Goal: Contribute content: Contribute content

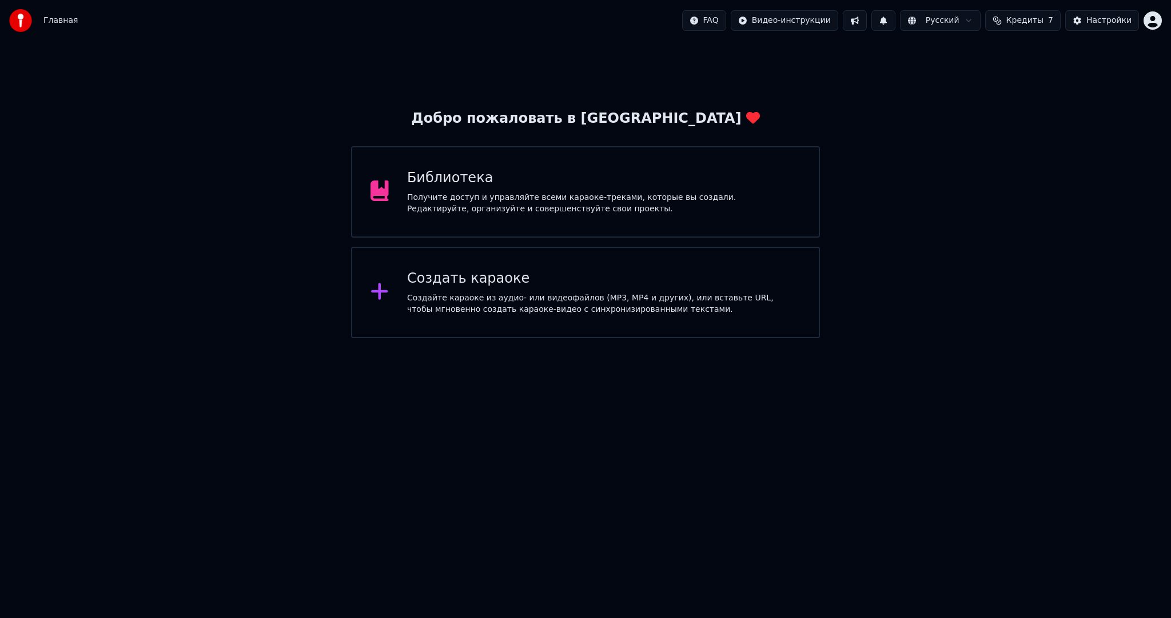
click at [534, 277] on div "Создать караоке" at bounding box center [603, 279] width 393 height 18
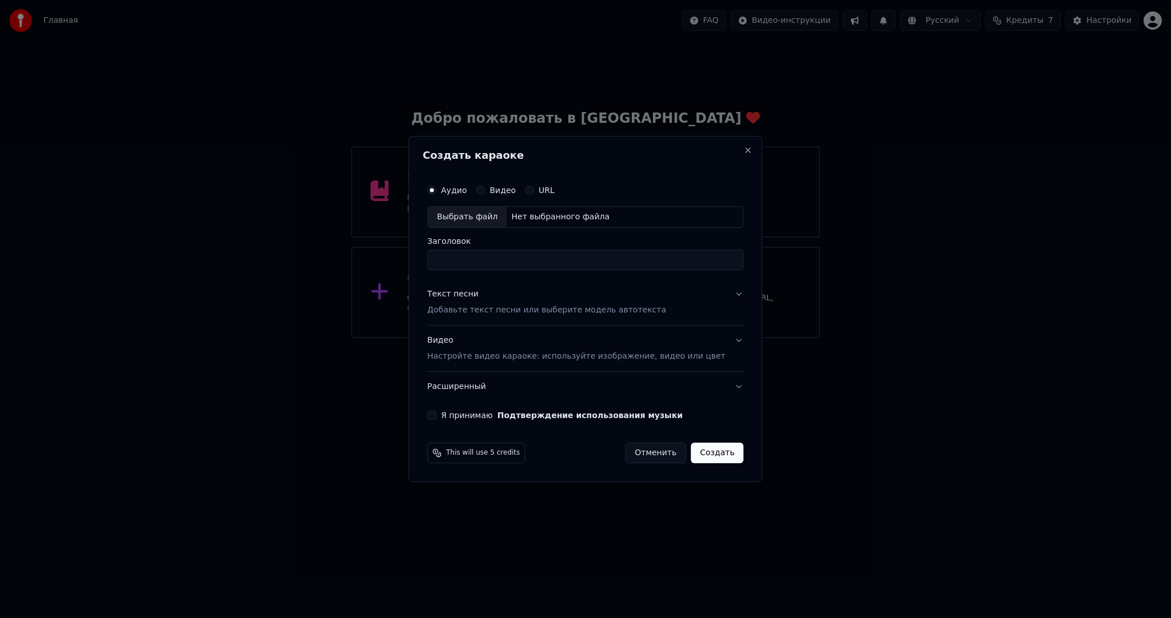
click at [482, 215] on div "Выбрать файл" at bounding box center [467, 217] width 79 height 21
type input "**********"
click at [444, 290] on div "Текст песни" at bounding box center [452, 294] width 51 height 11
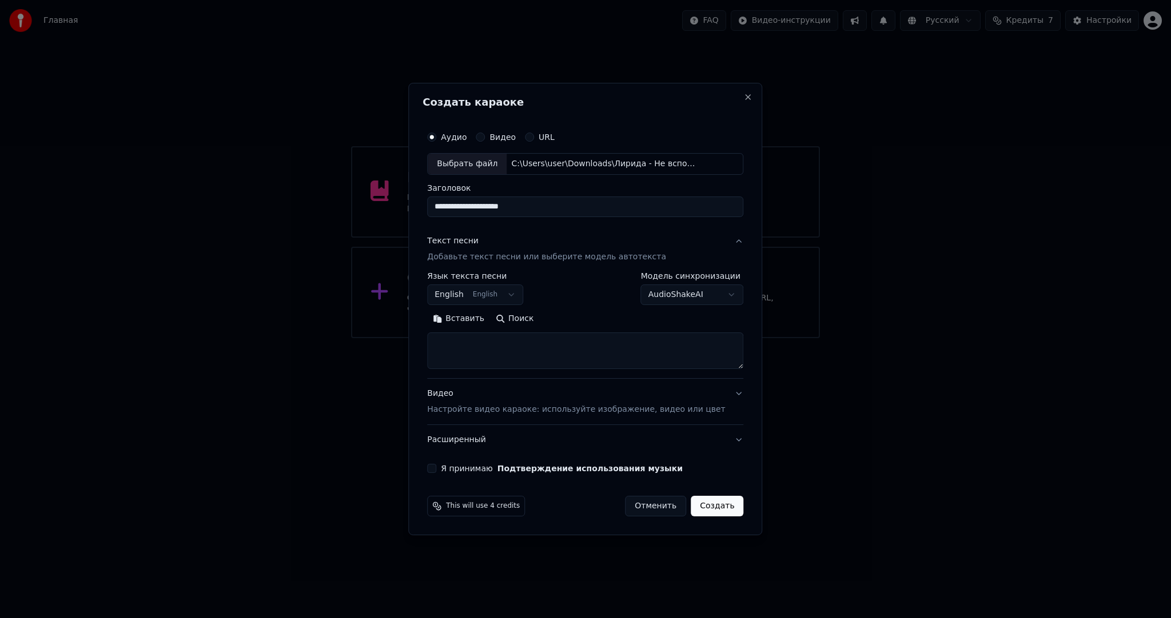
click at [458, 280] on label "Язык текста песни" at bounding box center [475, 276] width 96 height 8
click at [458, 288] on body "**********" at bounding box center [585, 169] width 1171 height 338
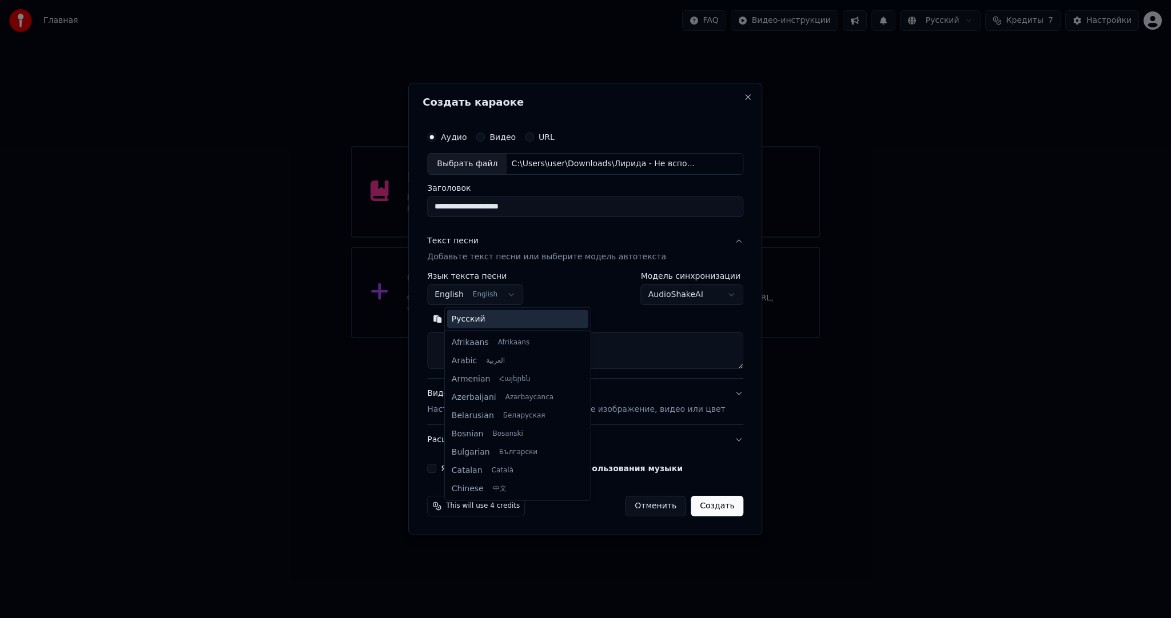
scroll to position [91, 0]
select select "**"
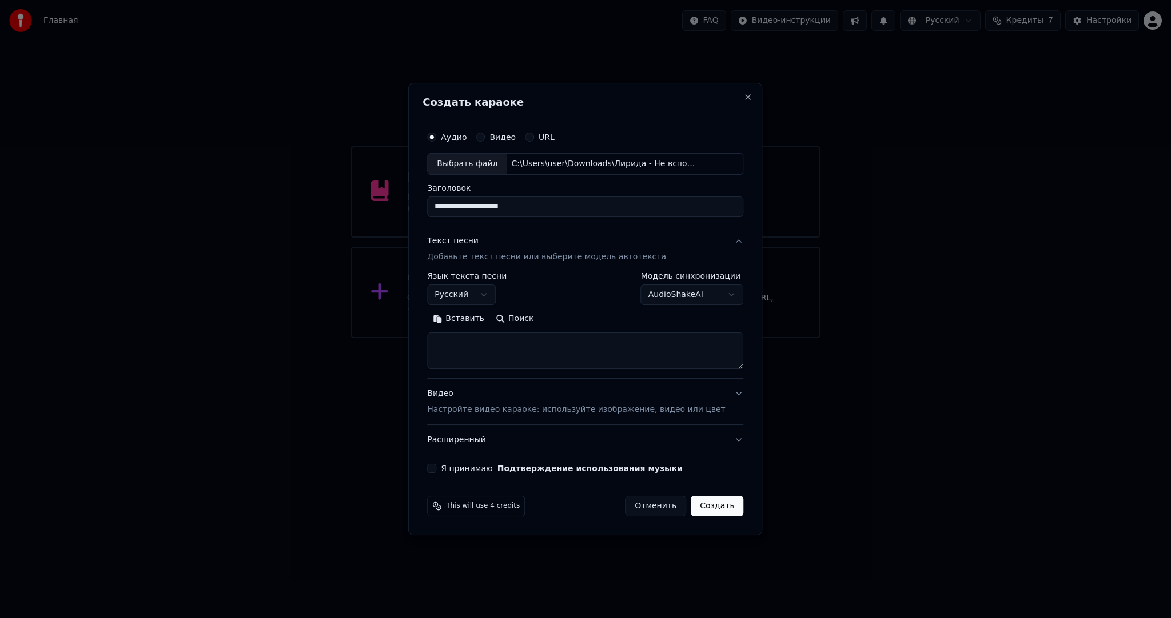
click at [468, 318] on button "Вставить" at bounding box center [458, 319] width 63 height 18
click at [486, 418] on button "Видео Настройте видео караоке: используйте изображение, видео или цвет" at bounding box center [585, 402] width 316 height 46
type textarea "**********"
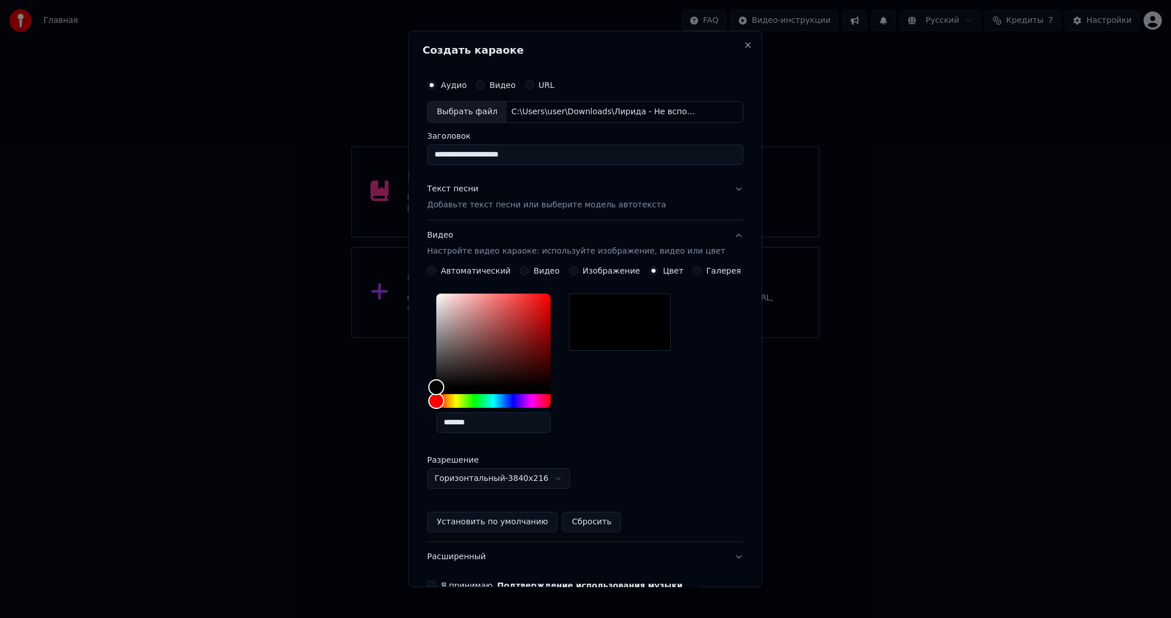
click at [464, 194] on div "Текст песни Добавьте текст песни или выберите модель автотекста" at bounding box center [546, 196] width 239 height 27
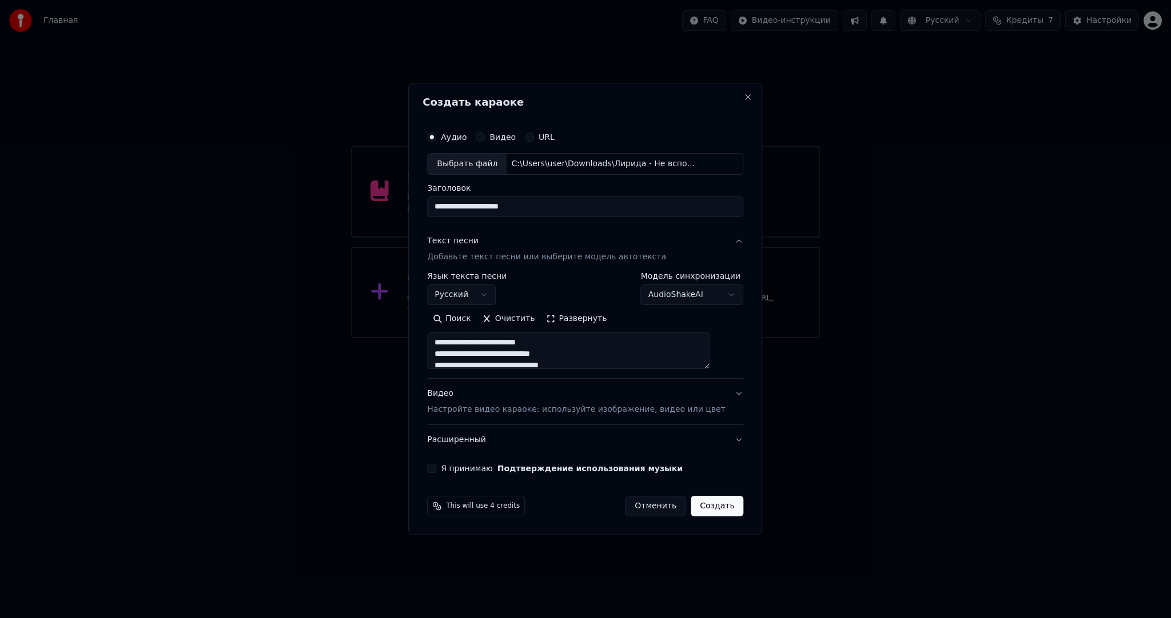
scroll to position [864, 0]
drag, startPoint x: 516, startPoint y: 349, endPoint x: 445, endPoint y: 347, distance: 70.9
click at [445, 347] on textarea at bounding box center [568, 351] width 282 height 37
type textarea "**********"
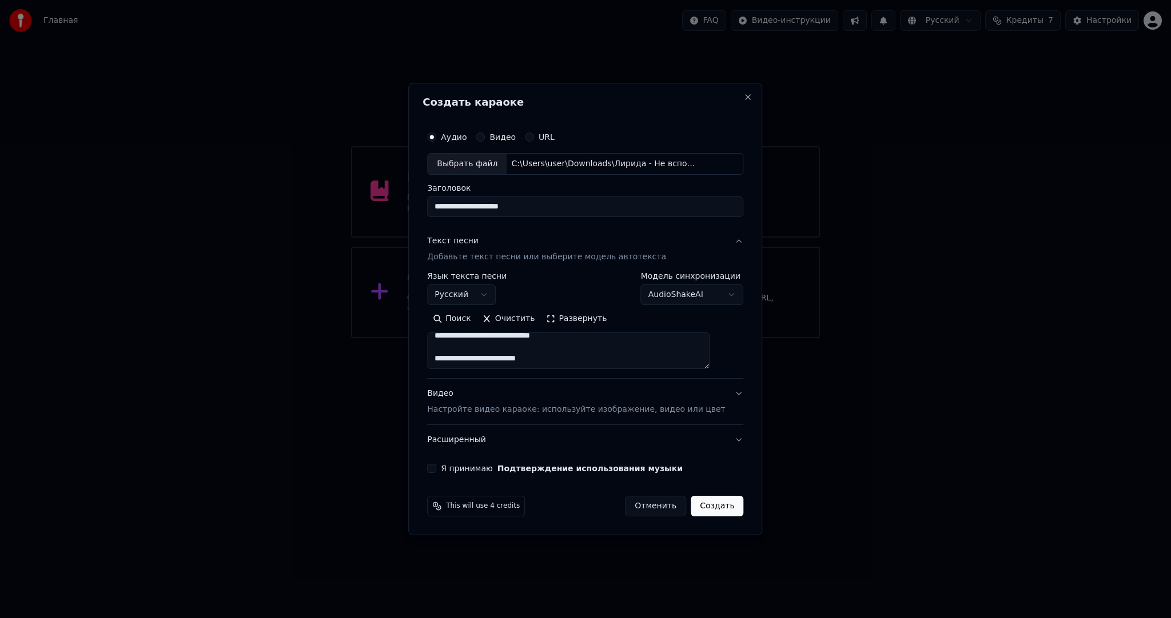
click at [436, 472] on button "Я принимаю Подтверждение использования музыки" at bounding box center [431, 468] width 9 height 9
click at [717, 504] on button "Создать" at bounding box center [716, 506] width 53 height 21
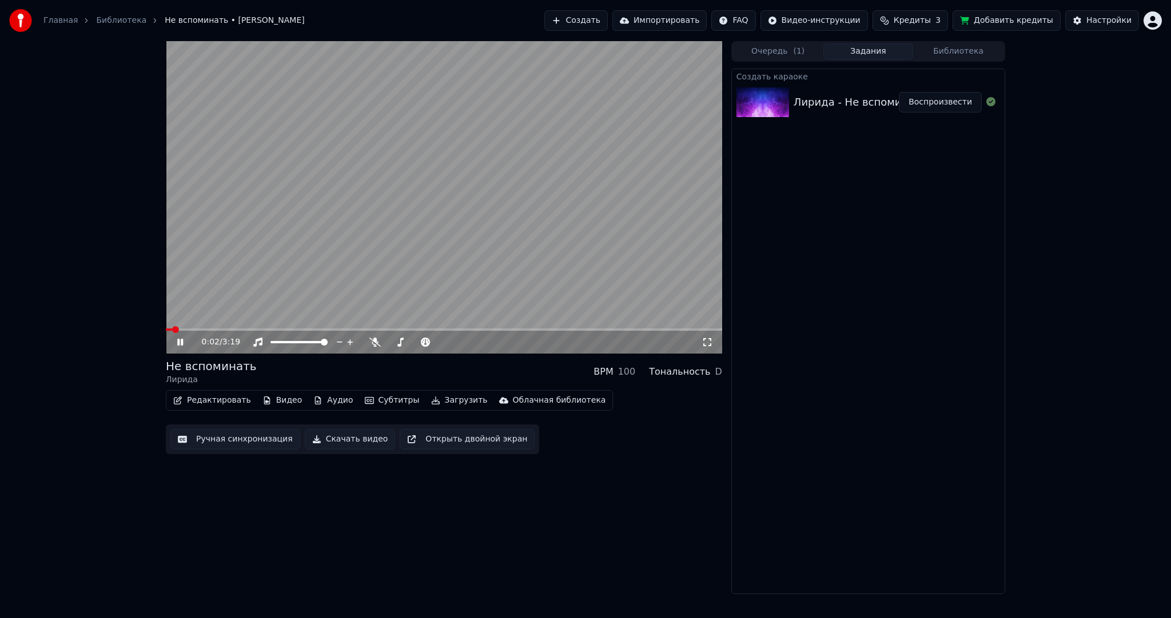
click at [420, 247] on video at bounding box center [444, 197] width 556 height 313
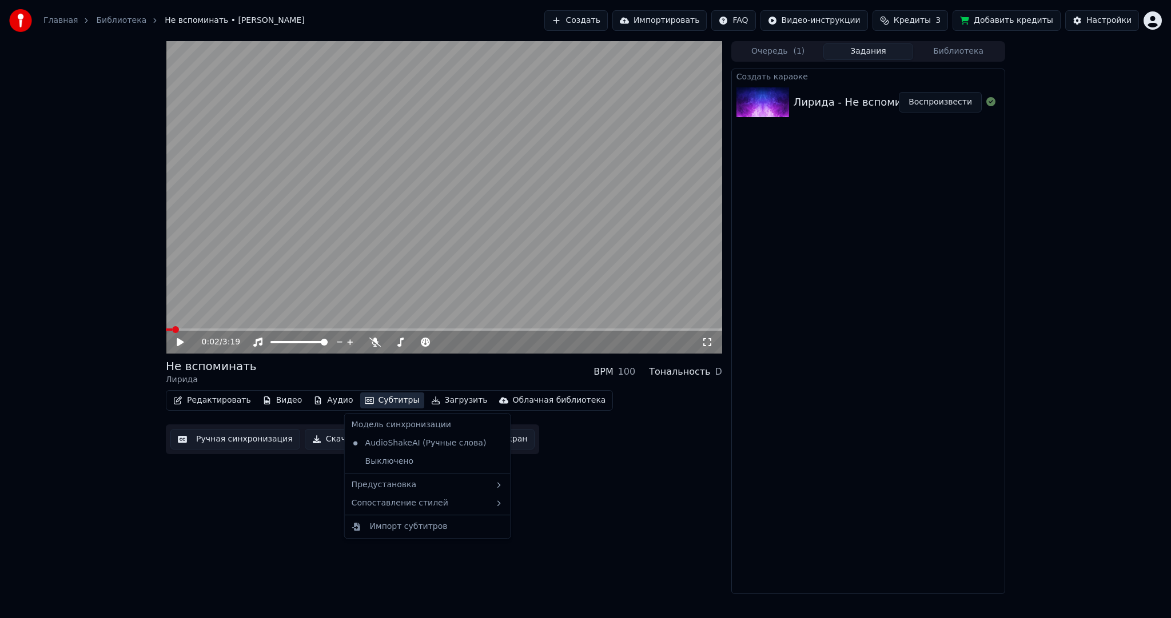
click at [367, 405] on button "Субтитры" at bounding box center [392, 401] width 64 height 16
click at [390, 483] on div "Предустановка" at bounding box center [427, 485] width 161 height 18
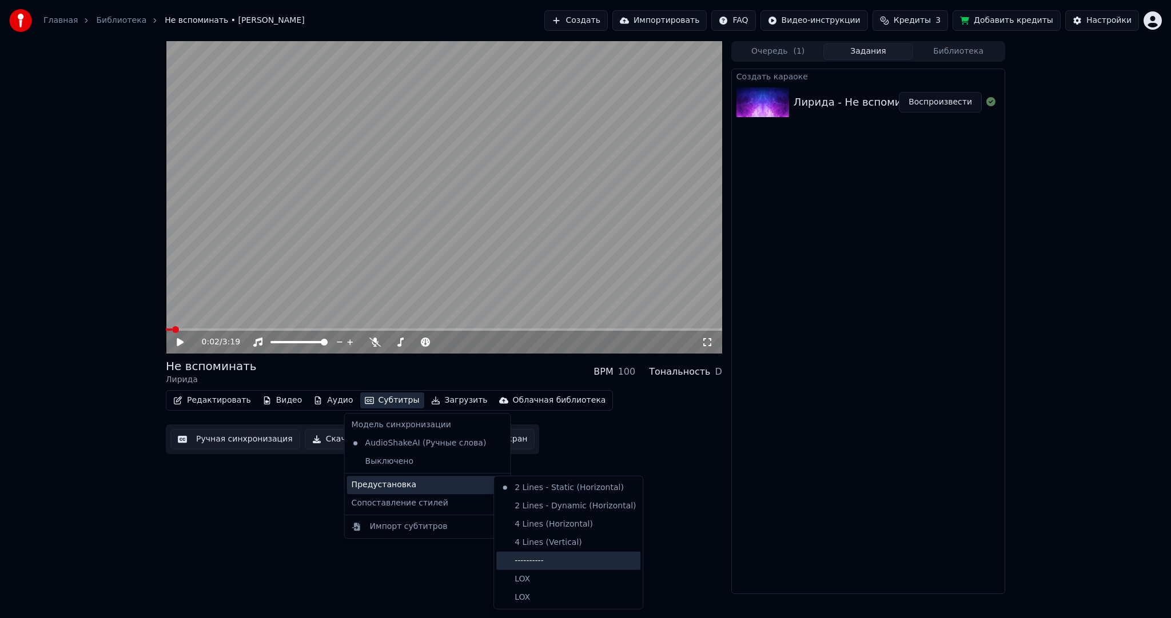
click at [555, 558] on div "----------" at bounding box center [568, 561] width 144 height 18
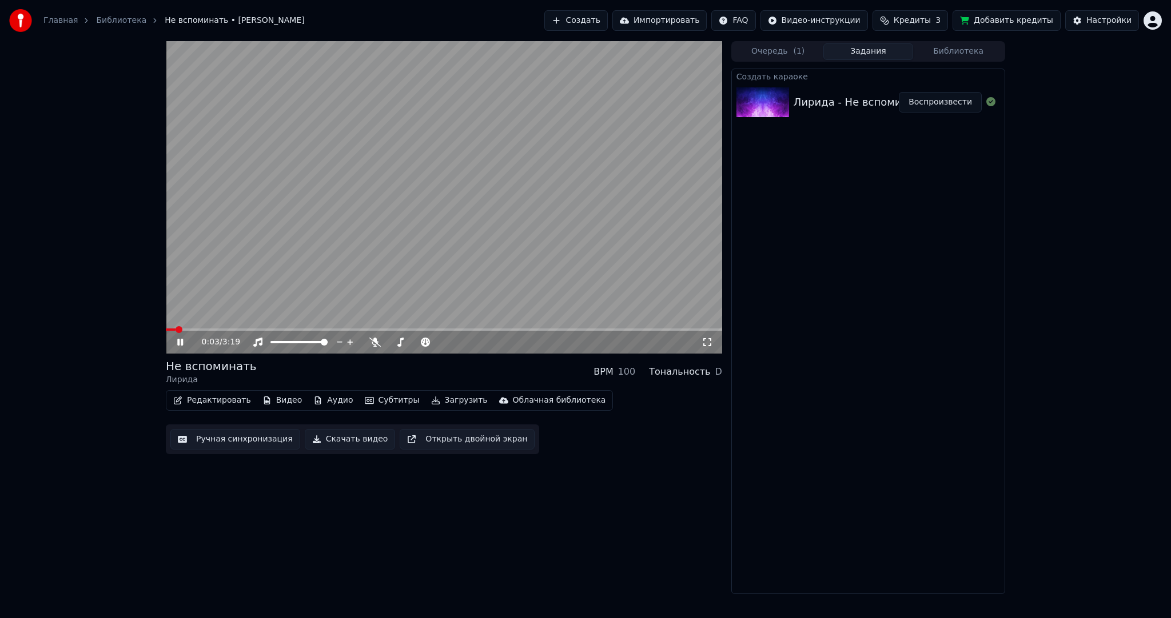
click at [266, 439] on button "Ручная синхронизация" at bounding box center [235, 439] width 130 height 21
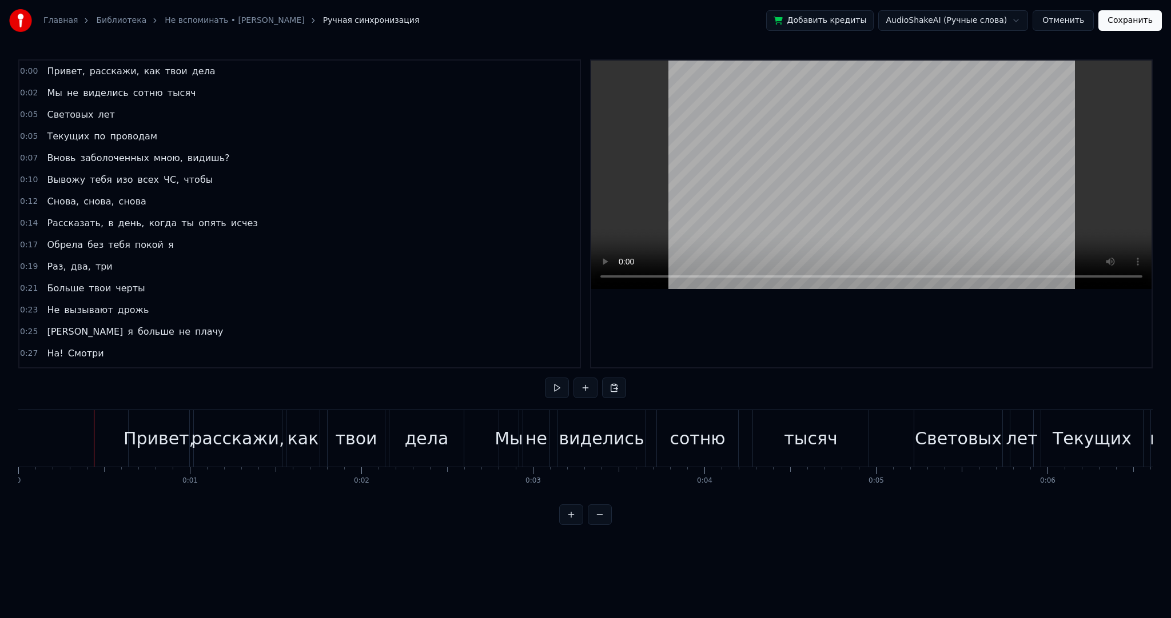
click at [557, 380] on button at bounding box center [557, 388] width 24 height 21
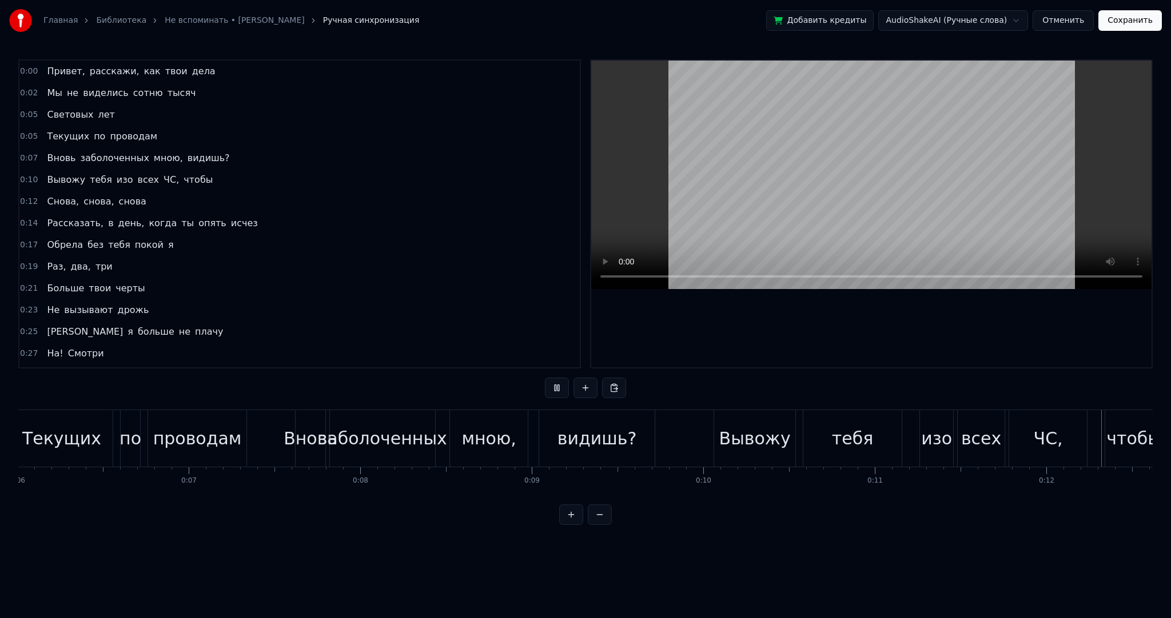
scroll to position [0, 2077]
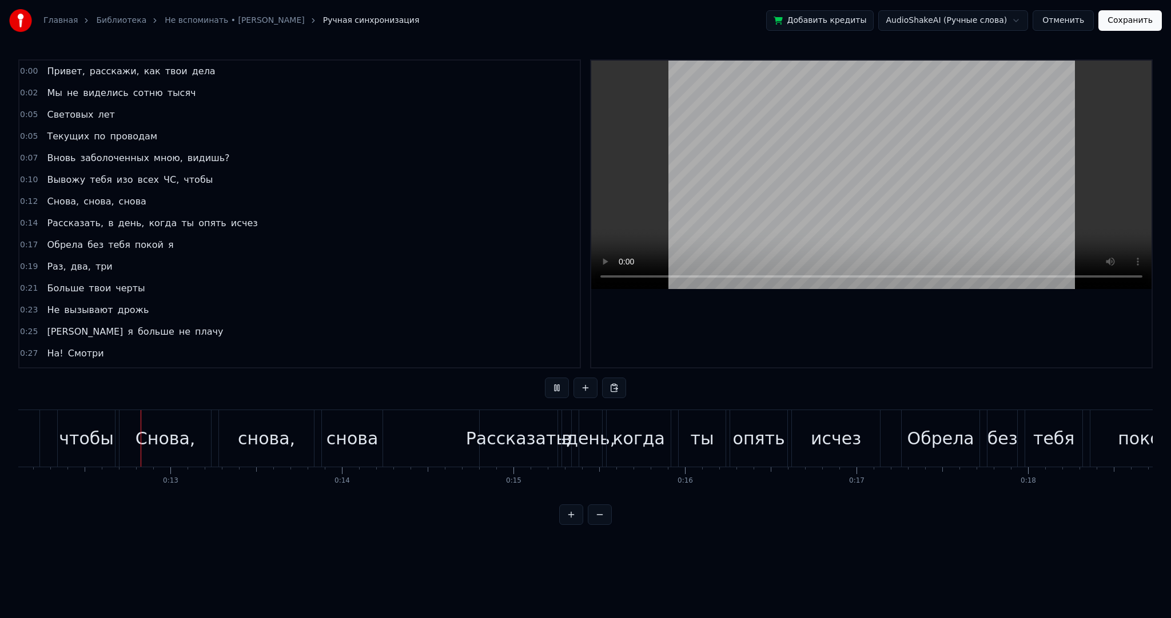
click at [557, 380] on button at bounding box center [557, 388] width 24 height 21
click at [550, 397] on button at bounding box center [557, 388] width 24 height 21
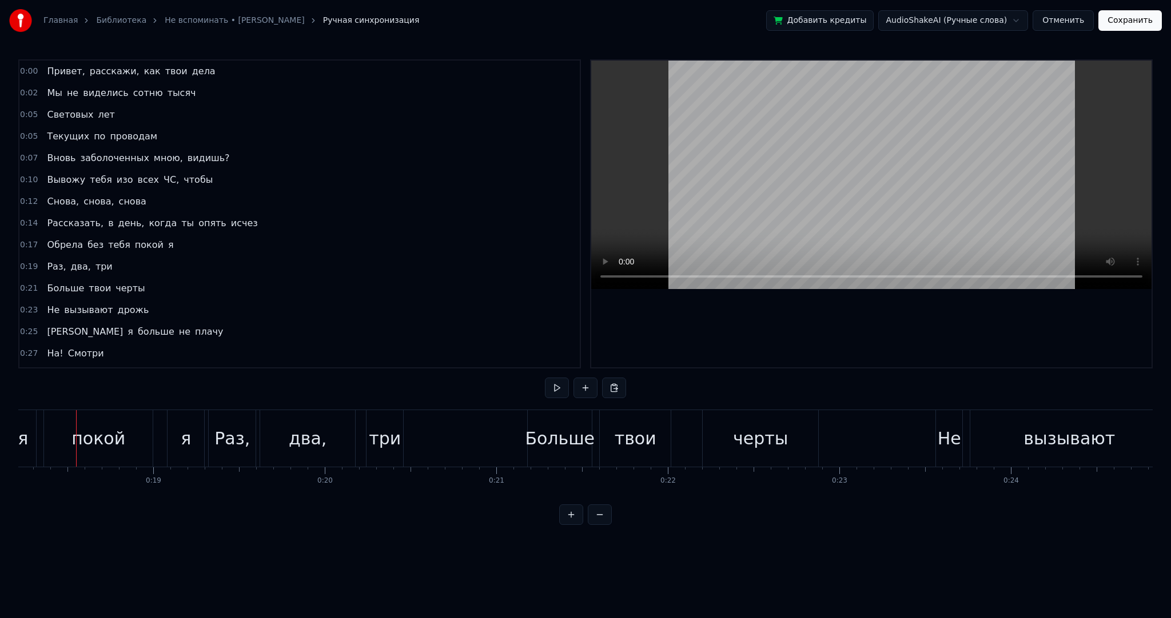
click at [855, 201] on video at bounding box center [871, 175] width 560 height 229
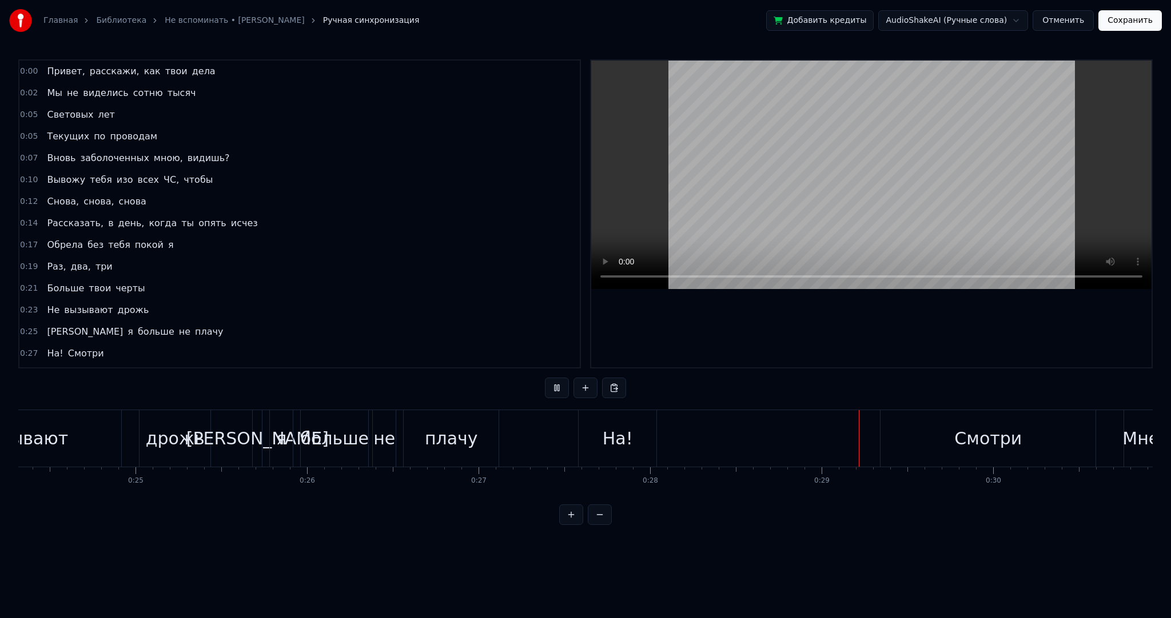
click at [899, 189] on video at bounding box center [871, 175] width 560 height 229
click at [629, 427] on div "На!" at bounding box center [617, 439] width 30 height 26
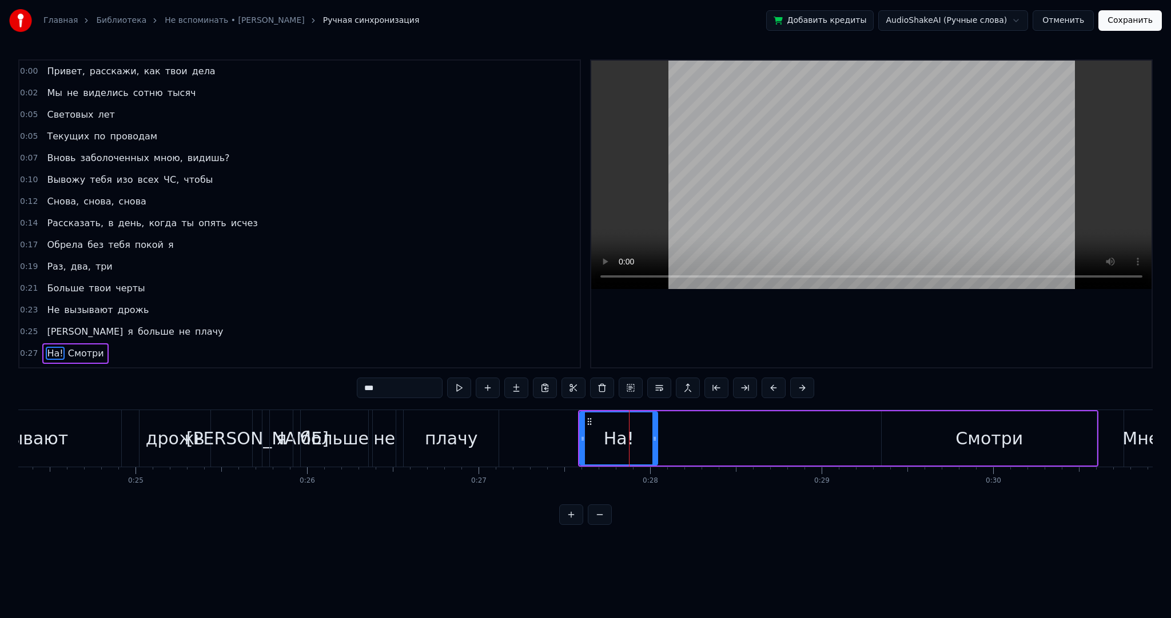
scroll to position [130, 0]
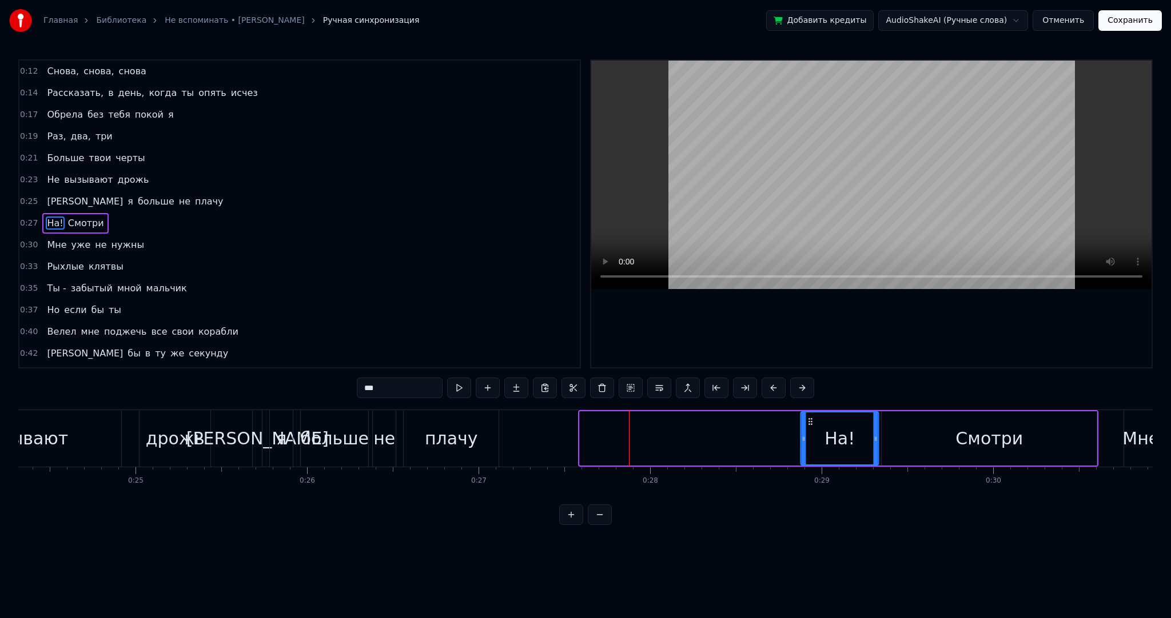
drag, startPoint x: 589, startPoint y: 420, endPoint x: 810, endPoint y: 407, distance: 221.0
click at [810, 407] on div "0:00 Привет, расскажи, как твои дела 0:02 Мы не виделись сотню тысяч 0:05 Свето…" at bounding box center [585, 292] width 1134 height 466
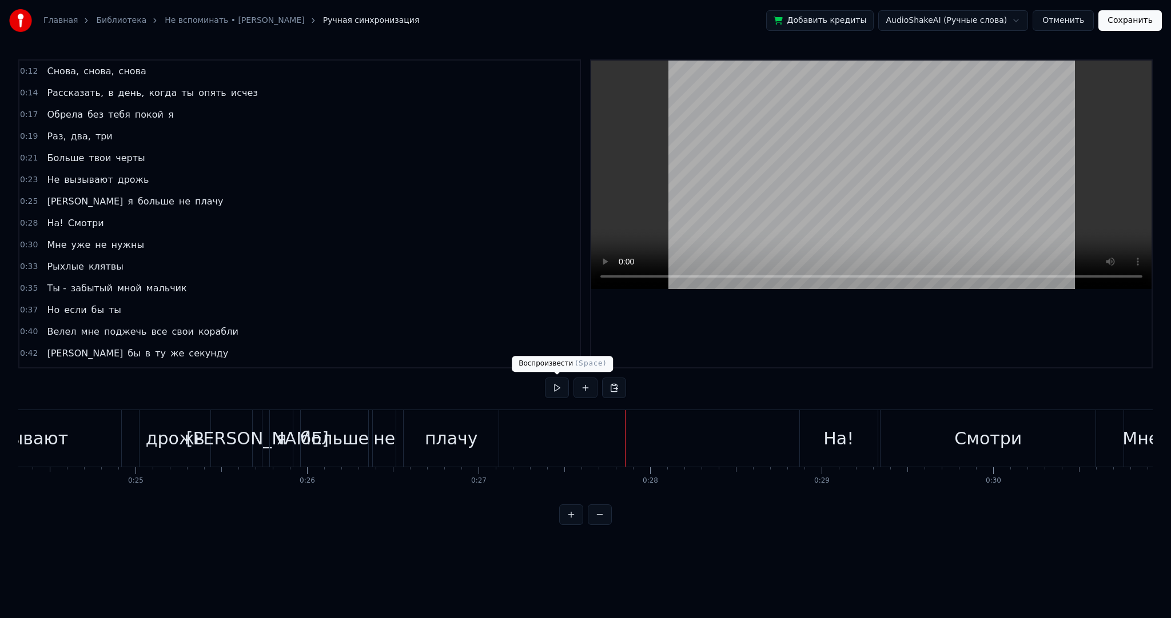
click at [561, 388] on button at bounding box center [557, 388] width 24 height 21
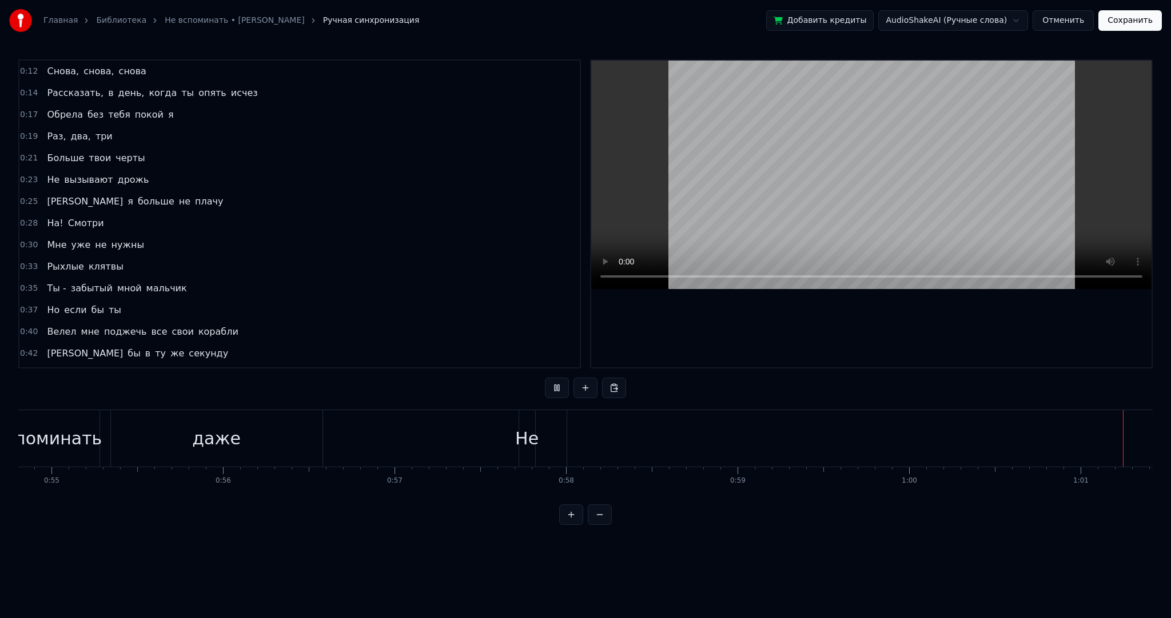
scroll to position [0, 10445]
click at [775, 215] on video at bounding box center [871, 175] width 560 height 229
click at [620, 453] on div "вспоминать" at bounding box center [419, 438] width 1799 height 57
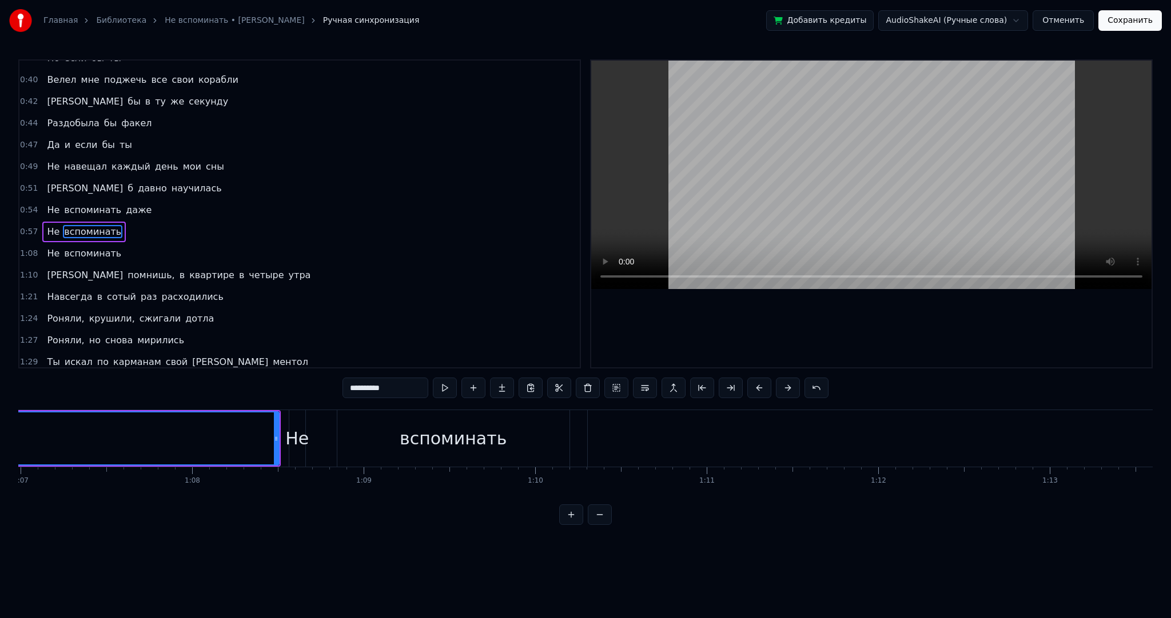
scroll to position [0, 11276]
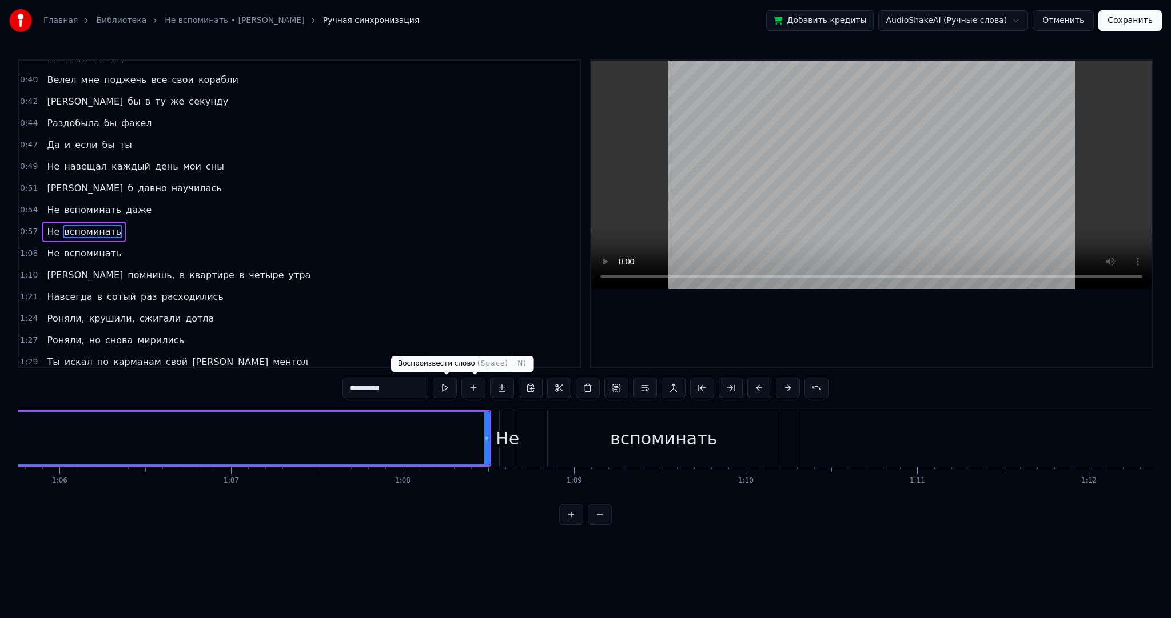
click at [453, 392] on button at bounding box center [445, 388] width 24 height 21
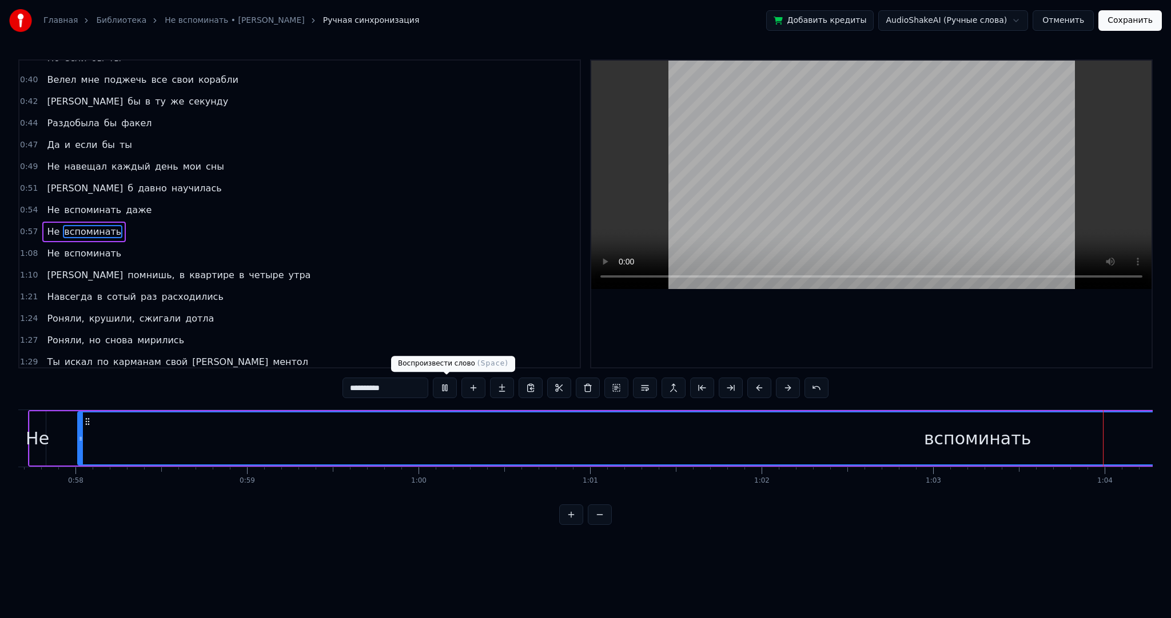
scroll to position [0, 10925]
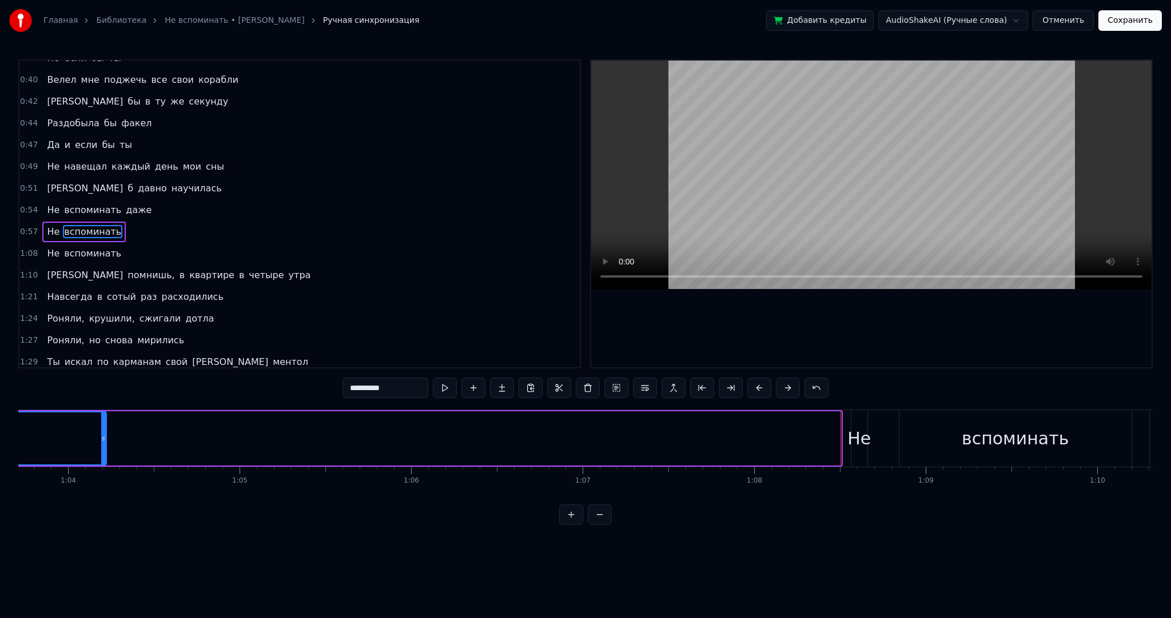
drag, startPoint x: 837, startPoint y: 440, endPoint x: 102, endPoint y: 453, distance: 735.7
click at [102, 453] on div at bounding box center [103, 439] width 5 height 52
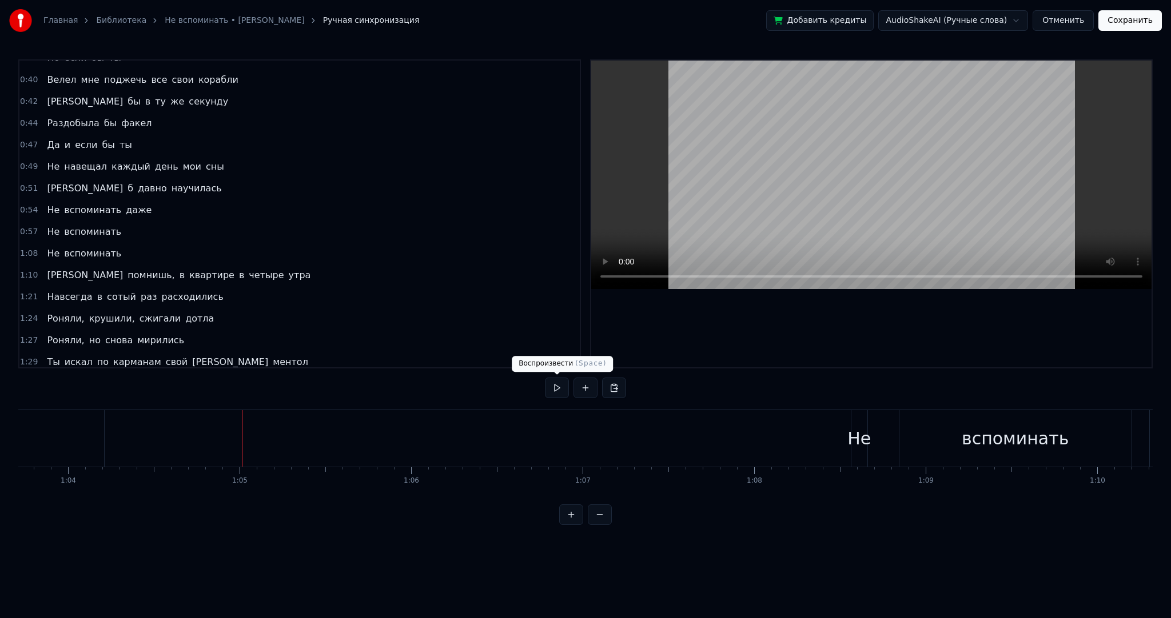
click at [553, 389] on button at bounding box center [557, 388] width 24 height 21
click at [557, 390] on button at bounding box center [557, 388] width 24 height 21
click at [858, 444] on div "Не" at bounding box center [858, 439] width 23 height 26
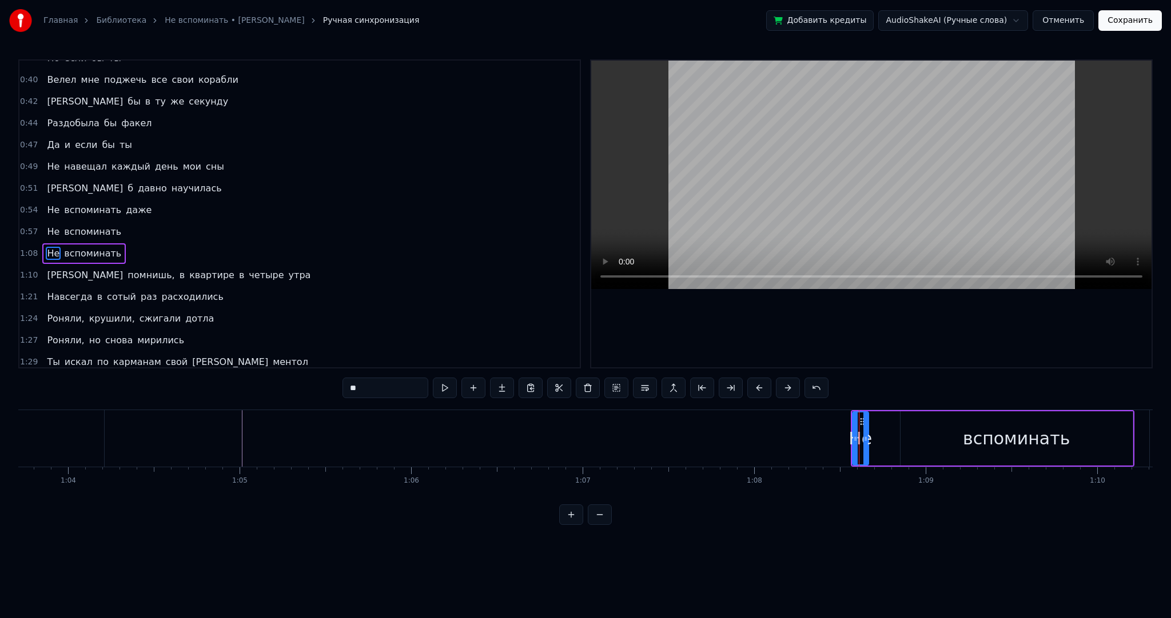
scroll to position [404, 0]
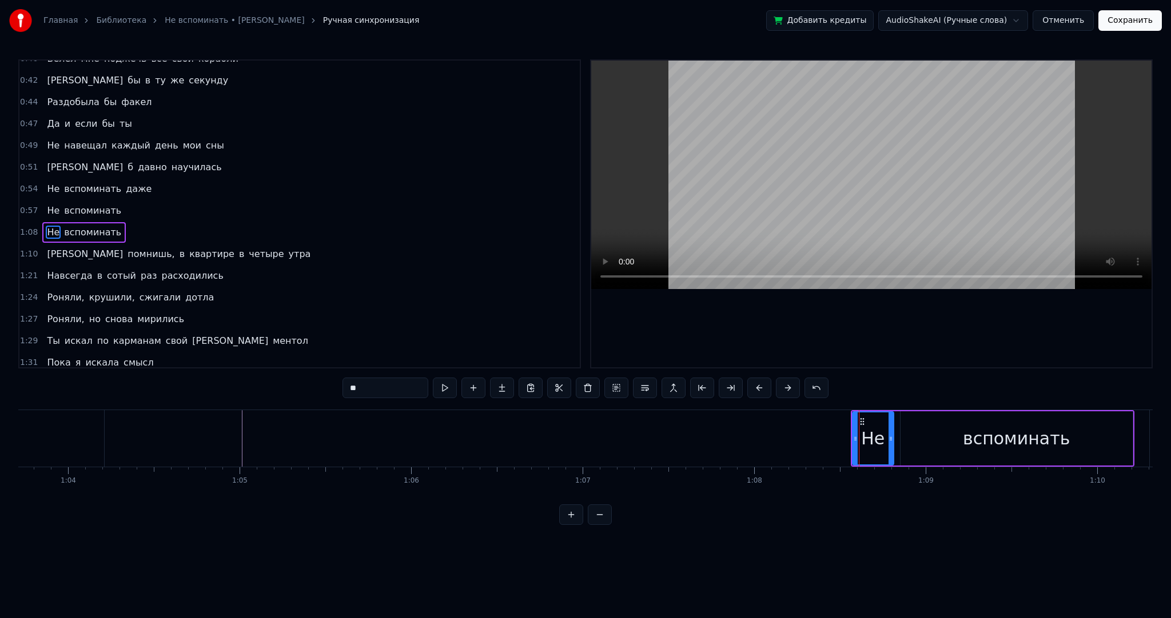
drag, startPoint x: 866, startPoint y: 439, endPoint x: 892, endPoint y: 439, distance: 26.3
click at [892, 439] on icon at bounding box center [890, 438] width 5 height 9
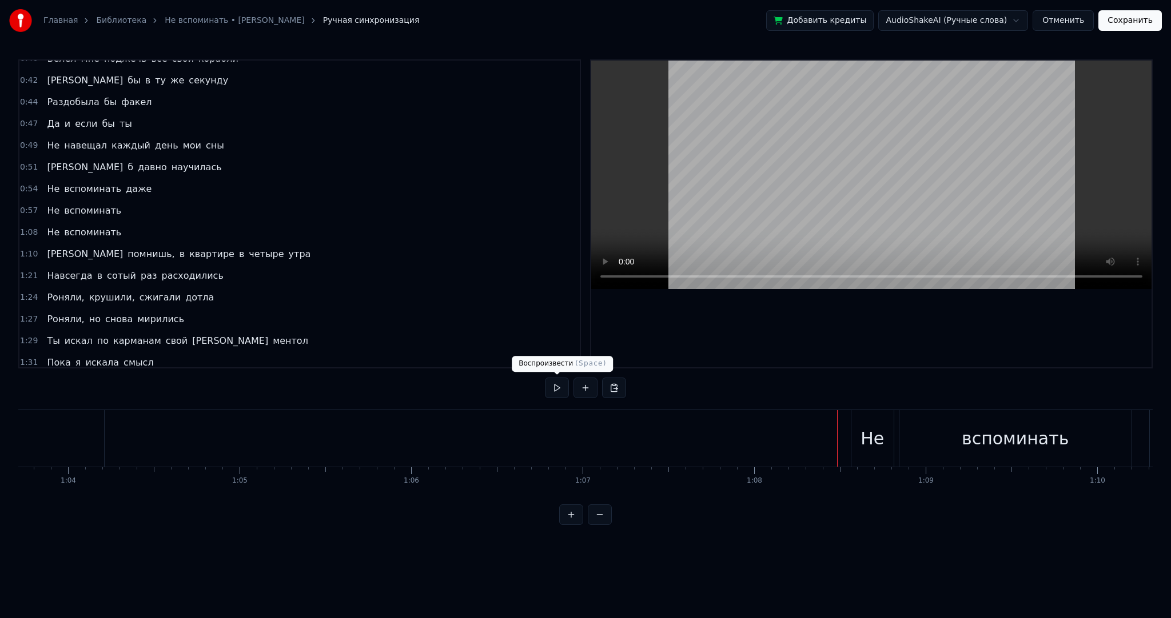
click at [564, 389] on button at bounding box center [557, 388] width 24 height 21
click at [557, 385] on button at bounding box center [557, 388] width 24 height 21
click at [533, 422] on div "[PERSON_NAME]" at bounding box center [938, 438] width 1621 height 57
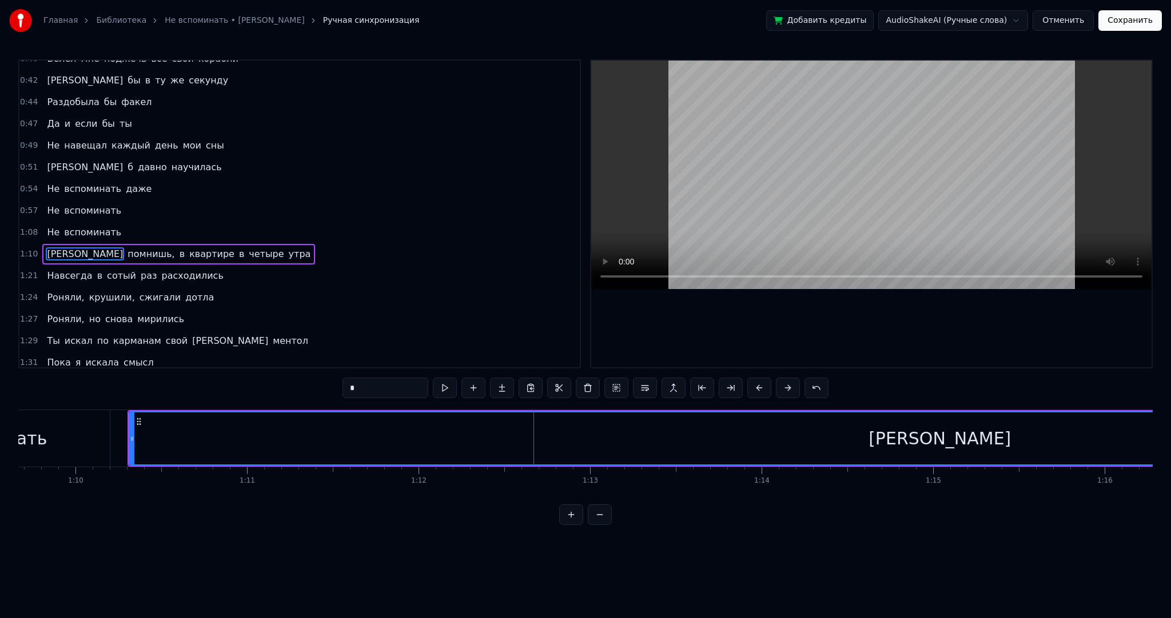
scroll to position [425, 0]
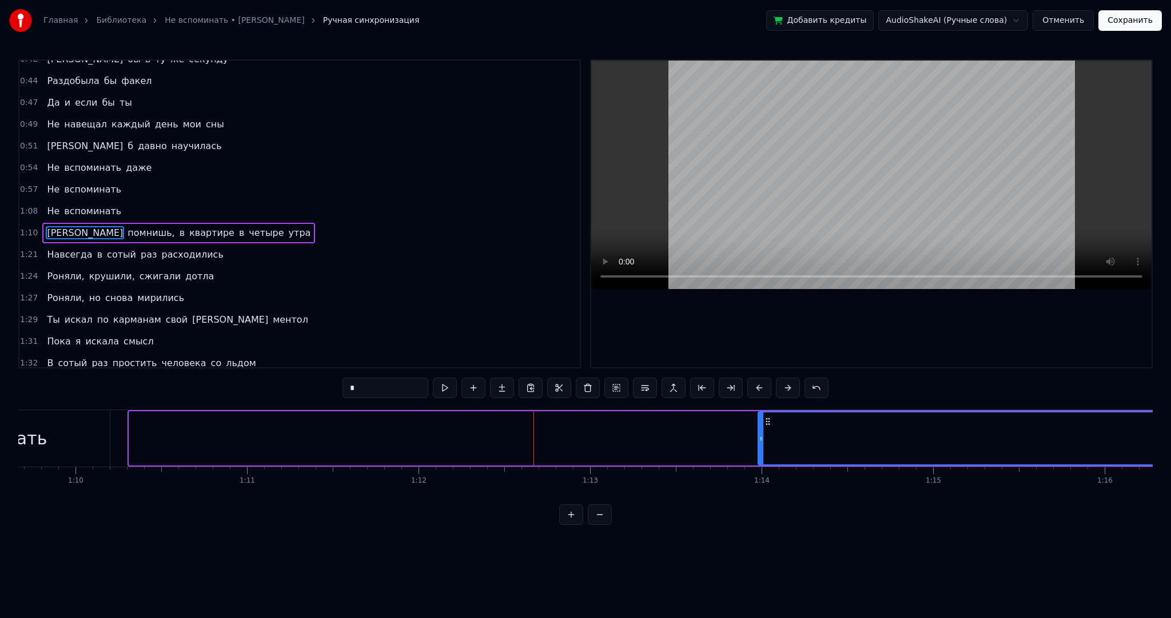
drag, startPoint x: 133, startPoint y: 434, endPoint x: 761, endPoint y: 453, distance: 628.5
click at [761, 453] on div at bounding box center [761, 439] width 5 height 52
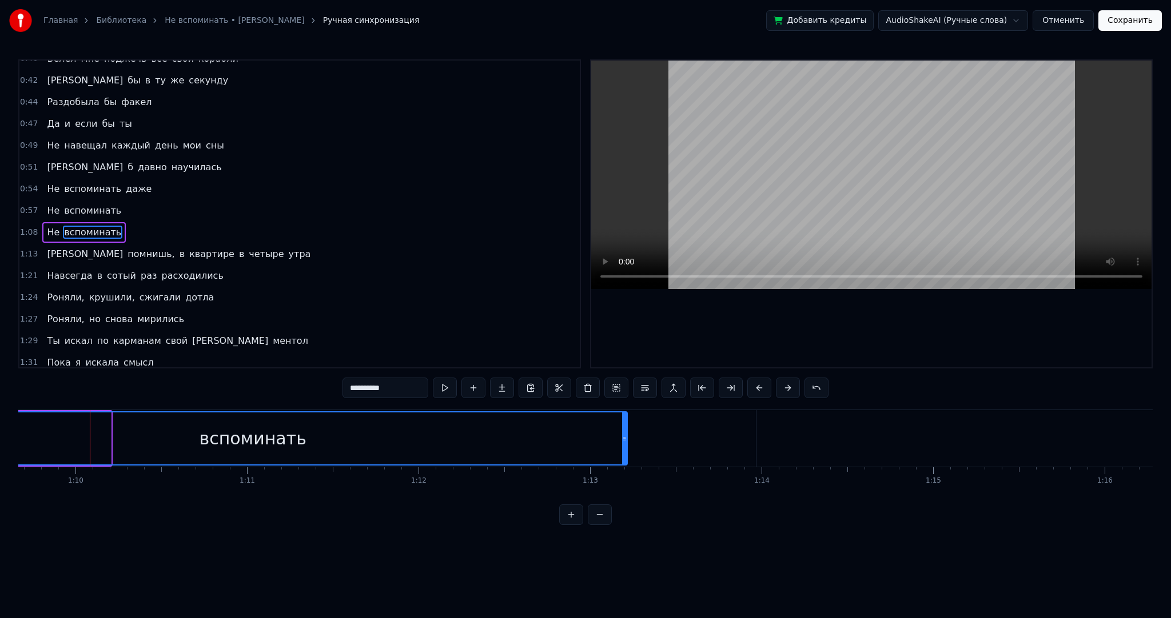
drag, startPoint x: 107, startPoint y: 448, endPoint x: 624, endPoint y: 444, distance: 516.2
click at [624, 444] on div at bounding box center [624, 439] width 5 height 52
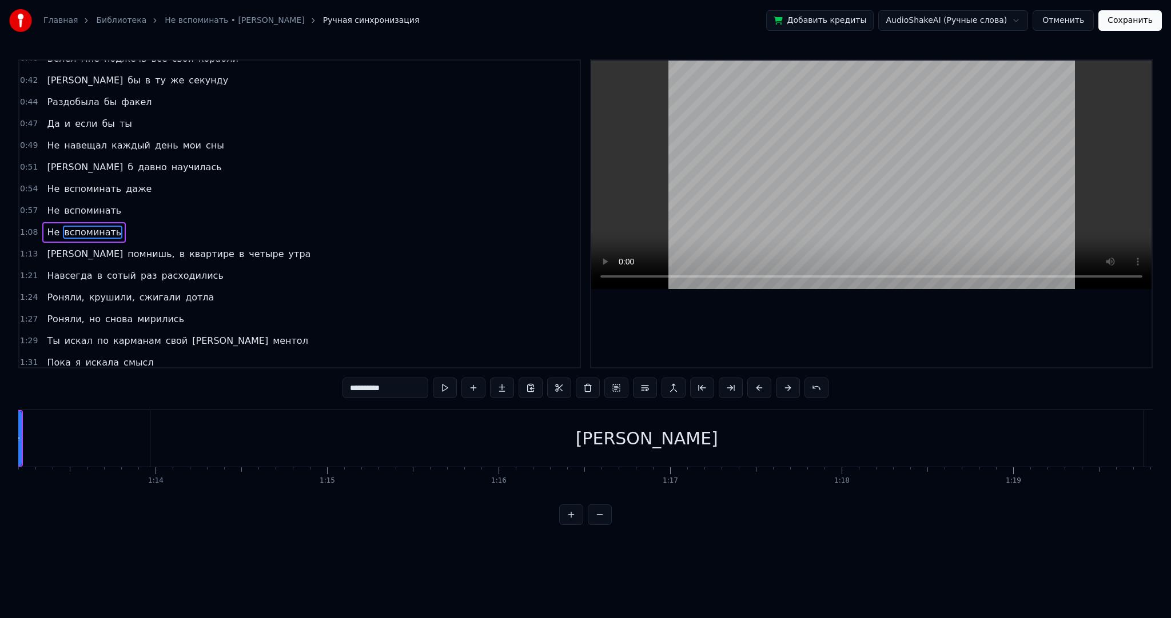
scroll to position [0, 12581]
click at [436, 453] on div "[PERSON_NAME]" at bounding box center [618, 438] width 993 height 57
type input "*"
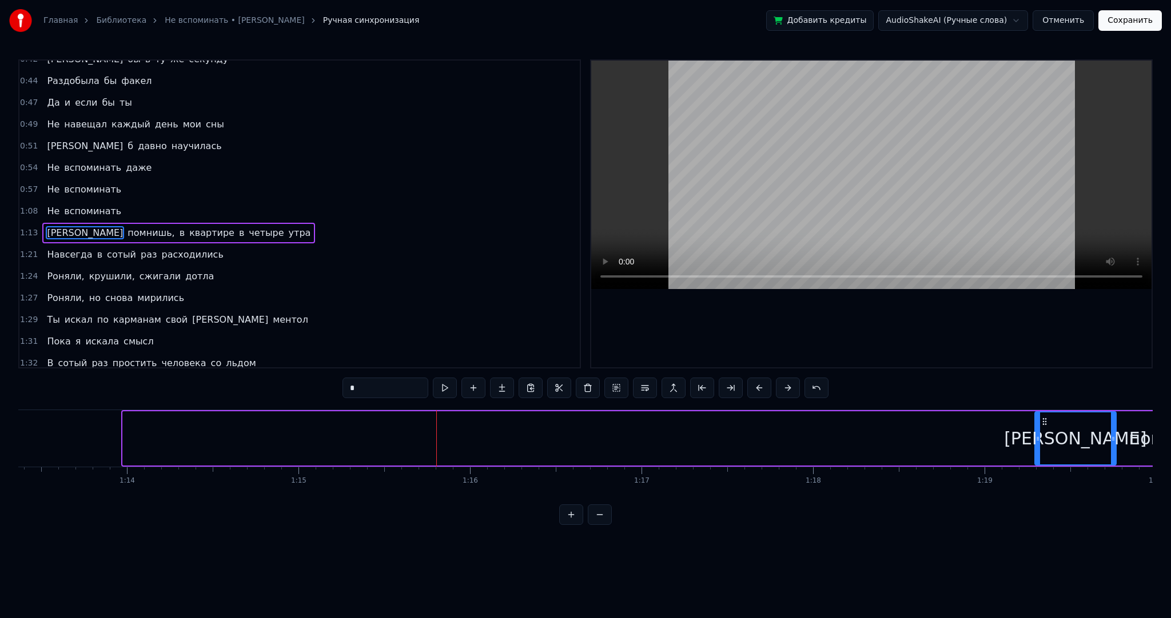
drag, startPoint x: 126, startPoint y: 436, endPoint x: 1038, endPoint y: 438, distance: 911.7
click at [1038, 438] on icon at bounding box center [1037, 438] width 5 height 9
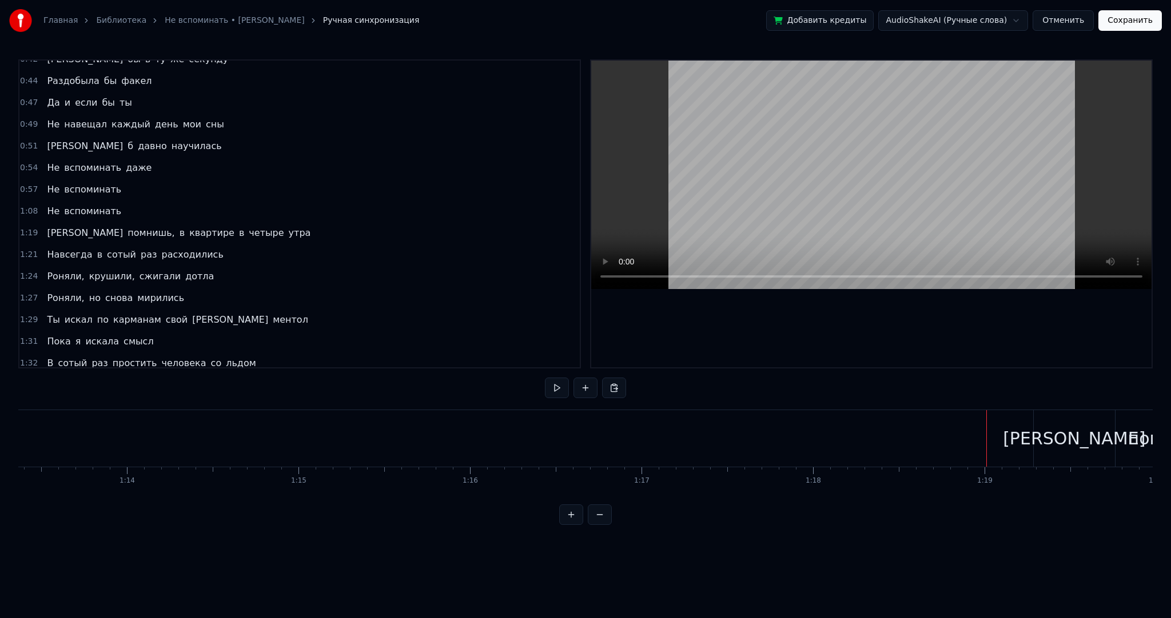
click at [555, 398] on div at bounding box center [585, 389] width 81 height 23
click at [558, 393] on button at bounding box center [557, 388] width 24 height 21
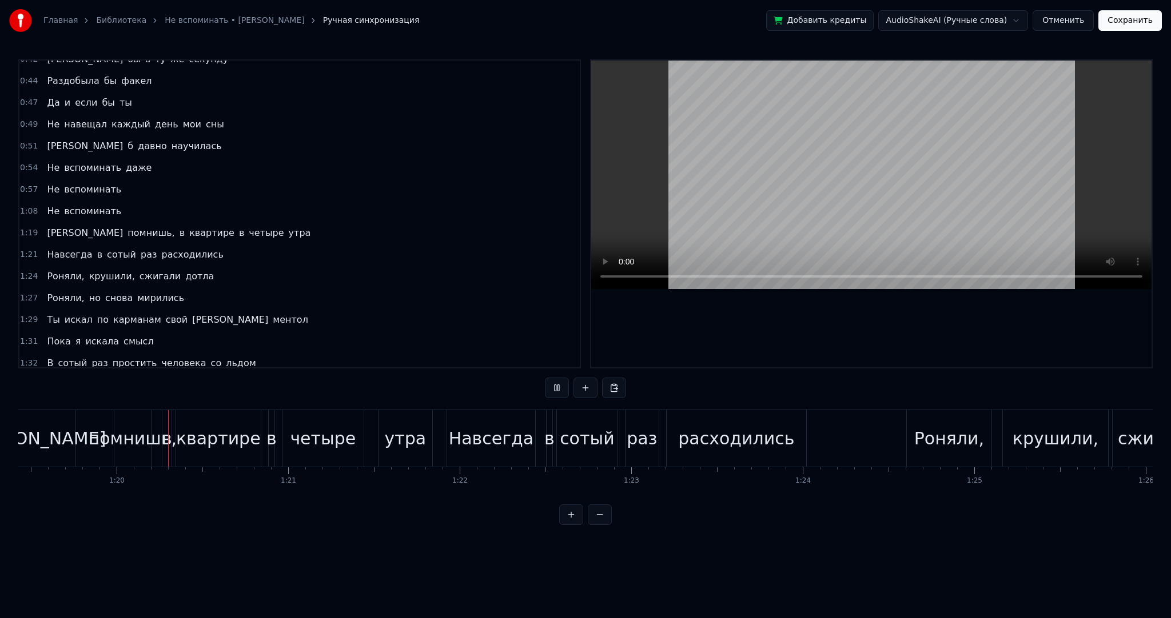
click at [558, 393] on button at bounding box center [557, 388] width 24 height 21
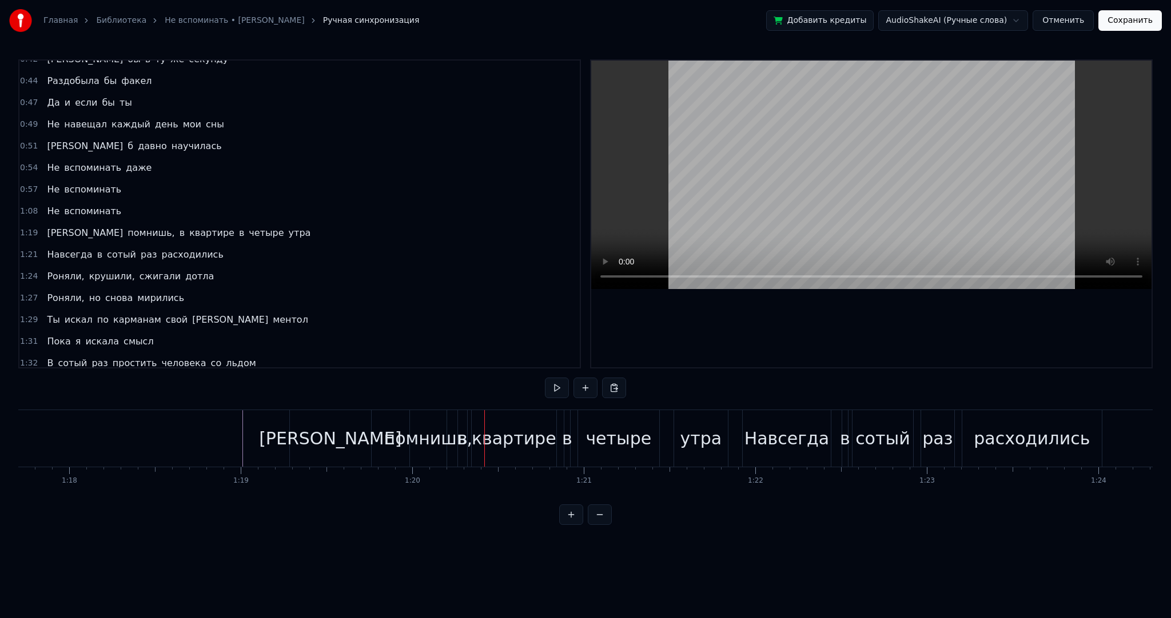
click at [367, 446] on div "[PERSON_NAME]" at bounding box center [330, 438] width 81 height 57
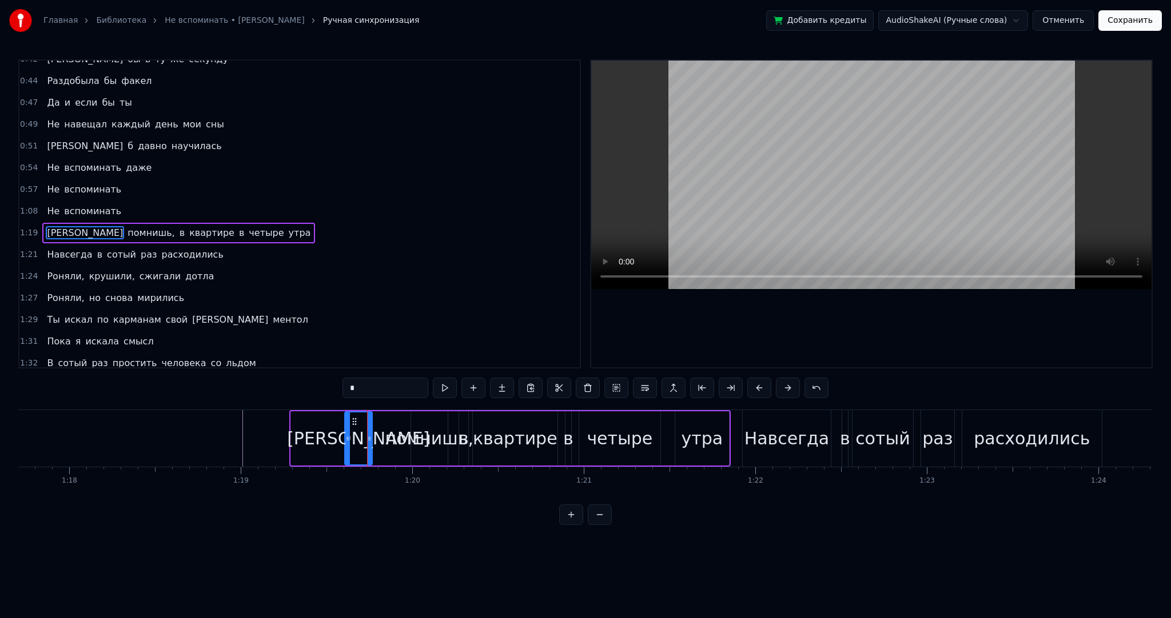
drag, startPoint x: 294, startPoint y: 437, endPoint x: 348, endPoint y: 437, distance: 53.7
click at [348, 437] on icon at bounding box center [347, 438] width 5 height 9
drag, startPoint x: 361, startPoint y: 420, endPoint x: 395, endPoint y: 422, distance: 34.4
click at [394, 422] on icon at bounding box center [389, 421] width 9 height 9
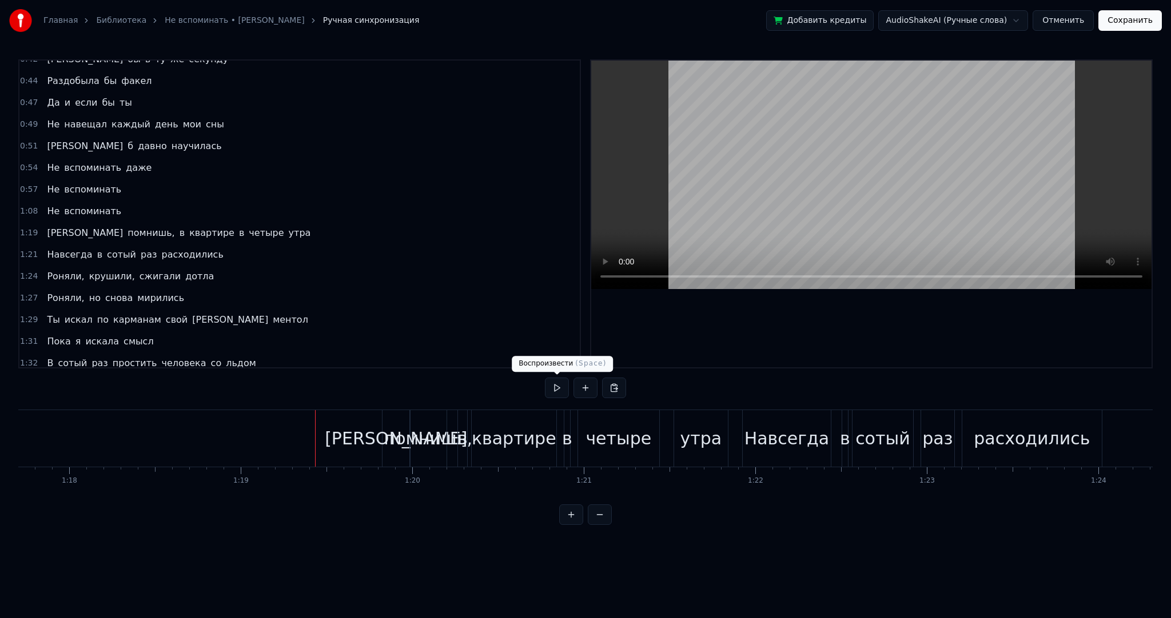
click at [566, 382] on button at bounding box center [557, 388] width 24 height 21
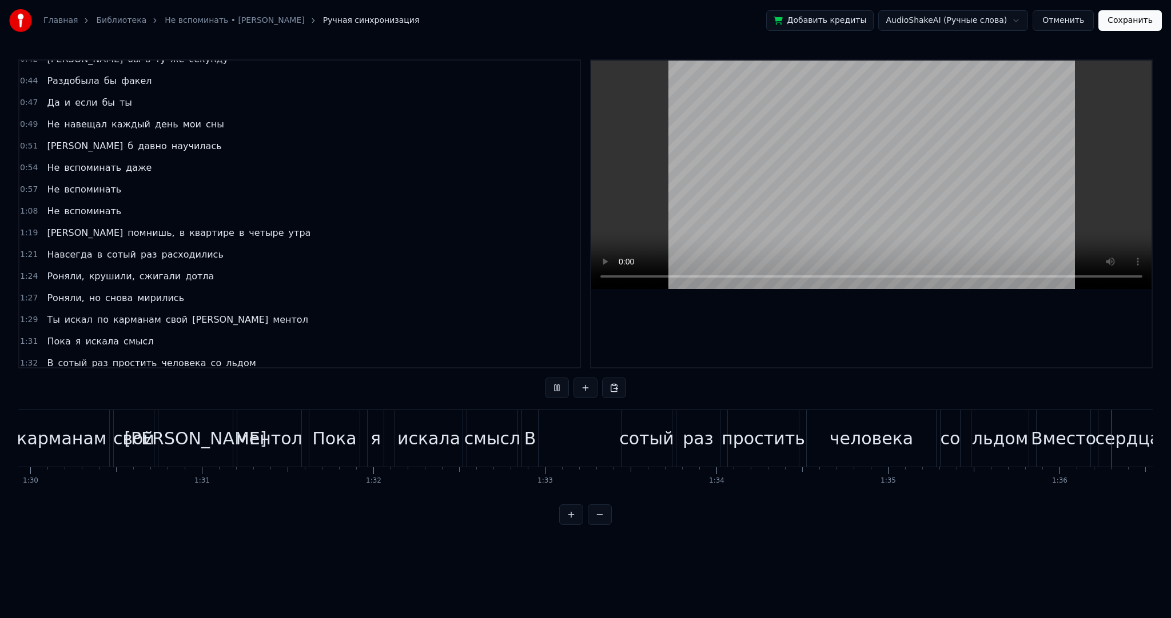
scroll to position [0, 16468]
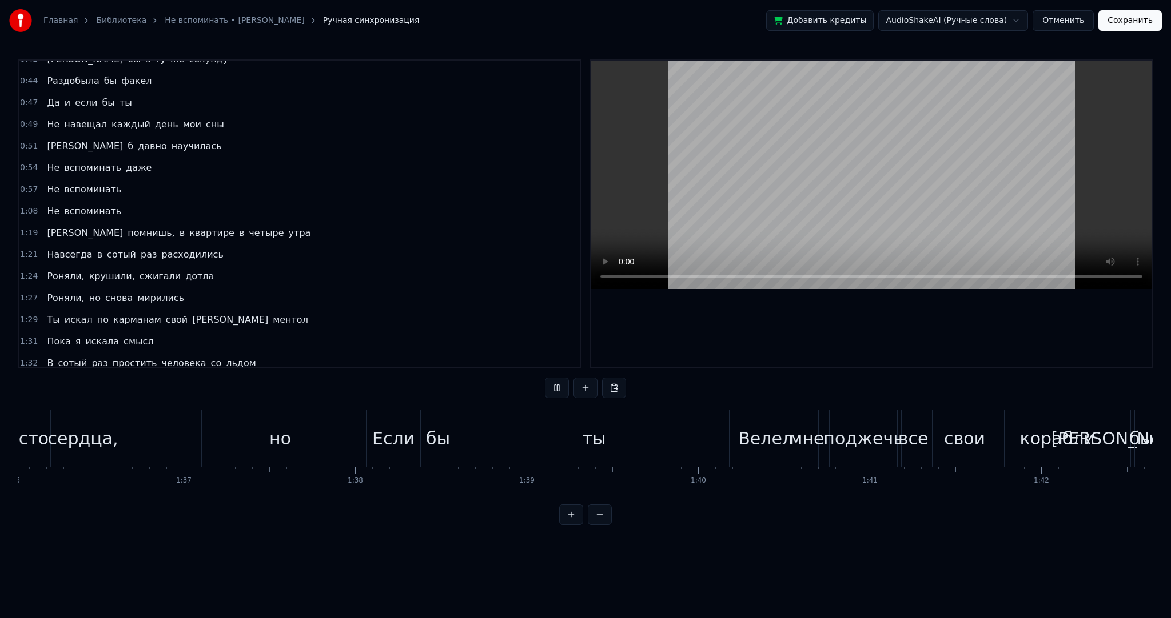
click at [880, 184] on video at bounding box center [871, 175] width 560 height 229
click at [281, 434] on div "но" at bounding box center [280, 439] width 22 height 26
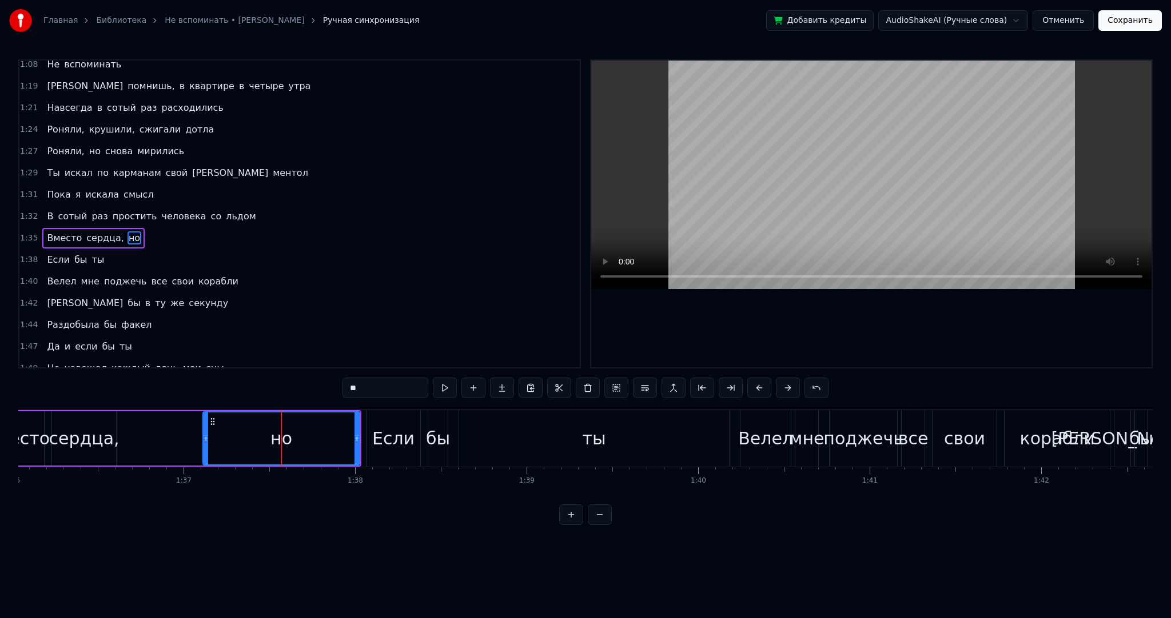
click at [142, 438] on div "Вместо сердца, но" at bounding box center [175, 438] width 373 height 57
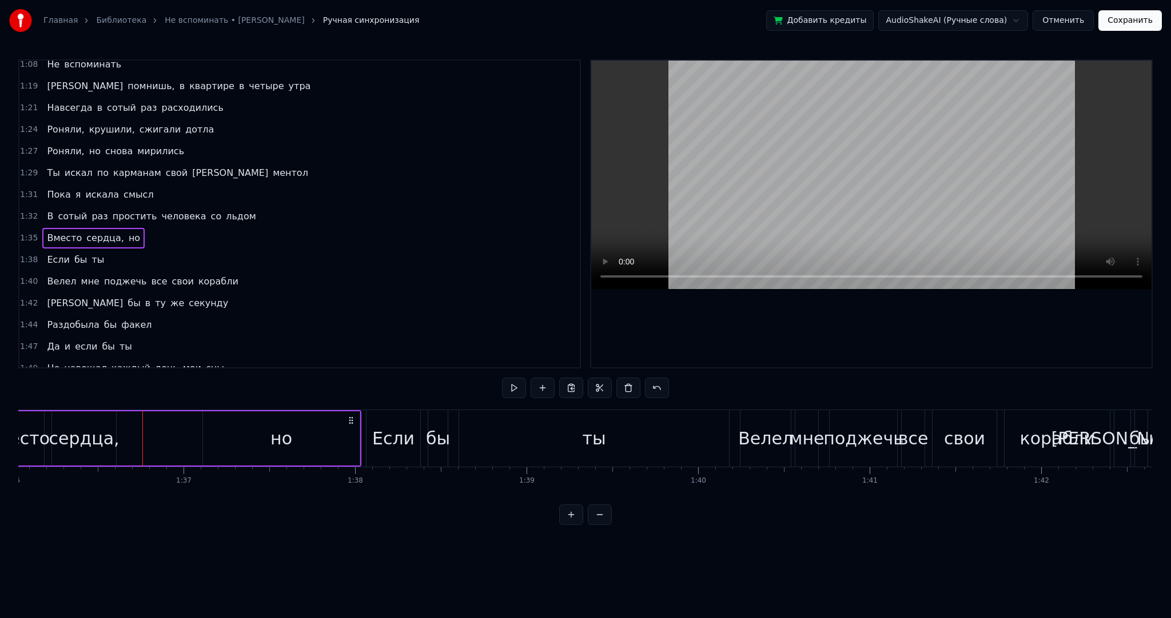
click at [264, 434] on div "но" at bounding box center [281, 439] width 157 height 54
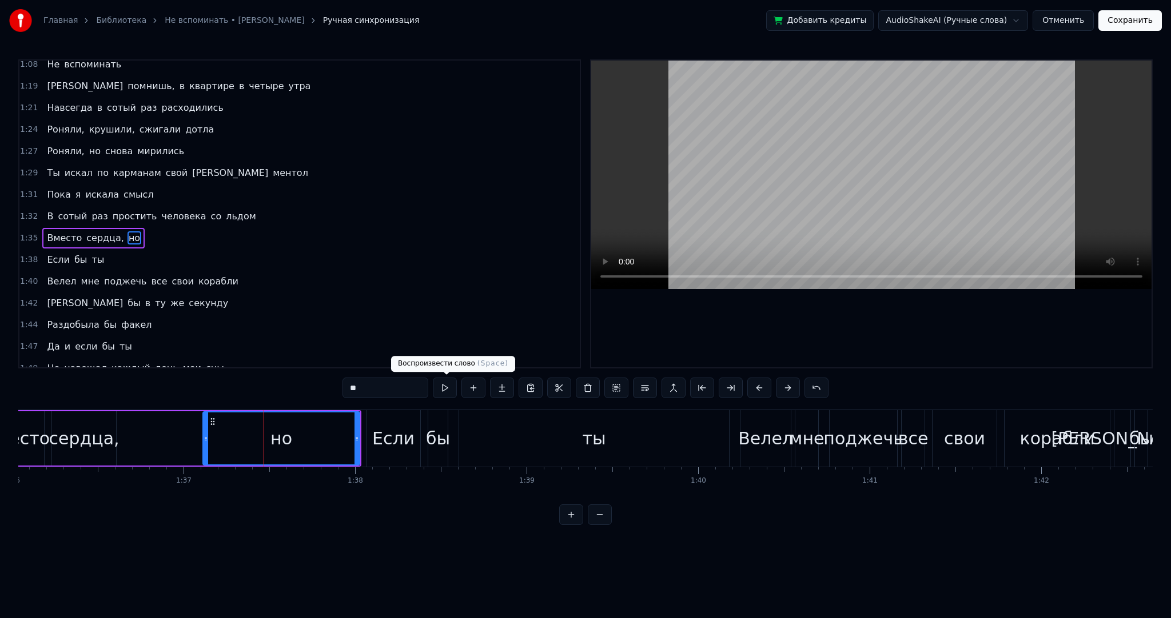
click at [448, 389] on button at bounding box center [445, 388] width 24 height 21
drag, startPoint x: 356, startPoint y: 425, endPoint x: 302, endPoint y: 418, distance: 54.2
click at [304, 418] on div at bounding box center [306, 439] width 5 height 52
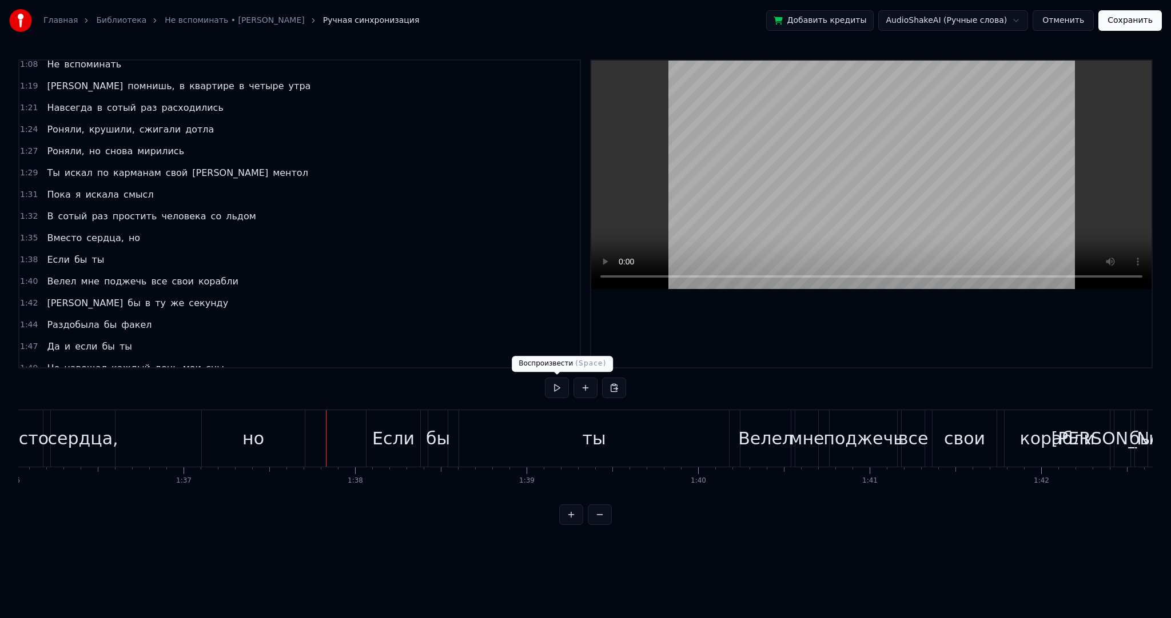
click at [553, 392] on button at bounding box center [557, 388] width 24 height 21
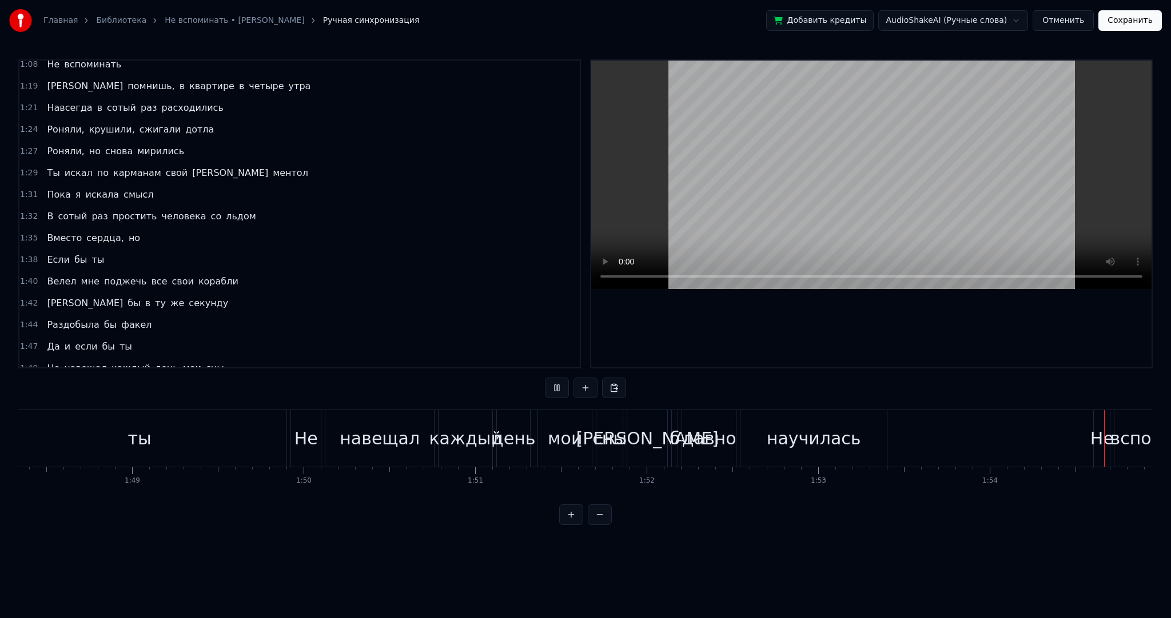
scroll to position [0, 19624]
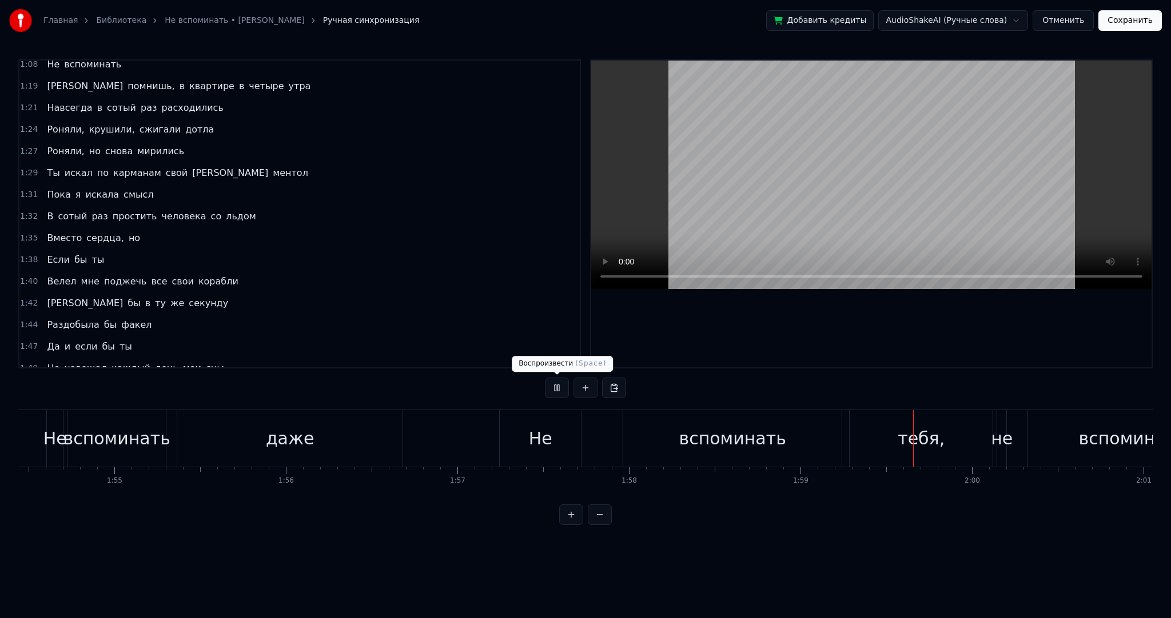
click at [563, 394] on button at bounding box center [557, 388] width 24 height 21
click at [545, 432] on div "Не" at bounding box center [540, 439] width 23 height 26
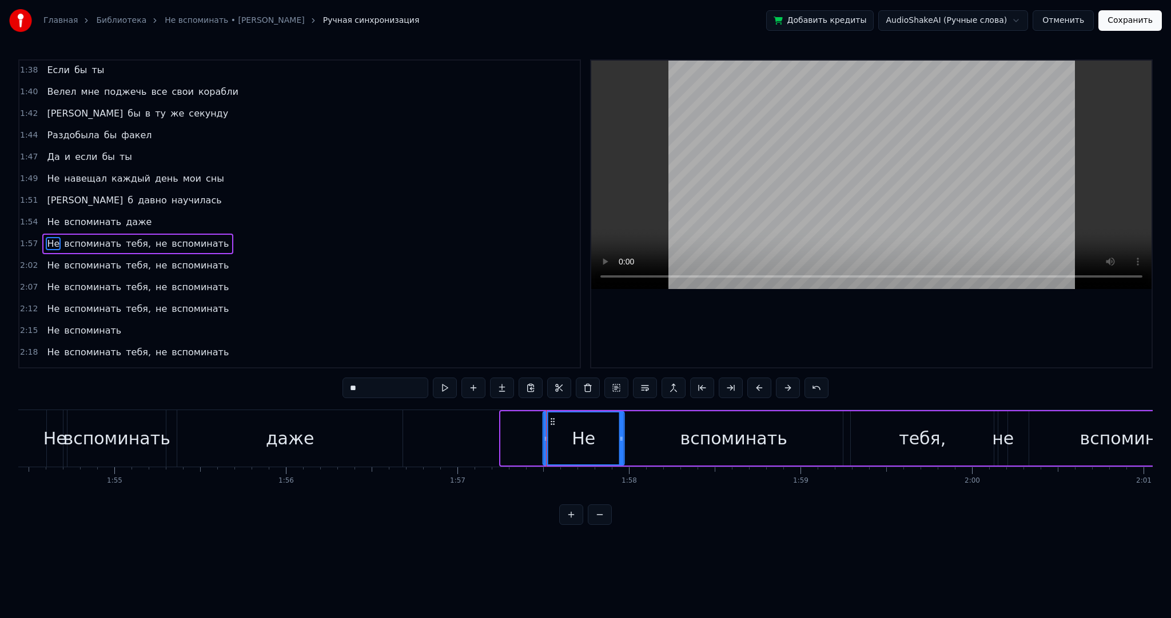
drag, startPoint x: 510, startPoint y: 422, endPoint x: 552, endPoint y: 423, distance: 42.3
click at [552, 423] on icon at bounding box center [552, 421] width 9 height 9
drag, startPoint x: 543, startPoint y: 425, endPoint x: 583, endPoint y: 431, distance: 40.4
click at [583, 431] on div at bounding box center [581, 439] width 5 height 52
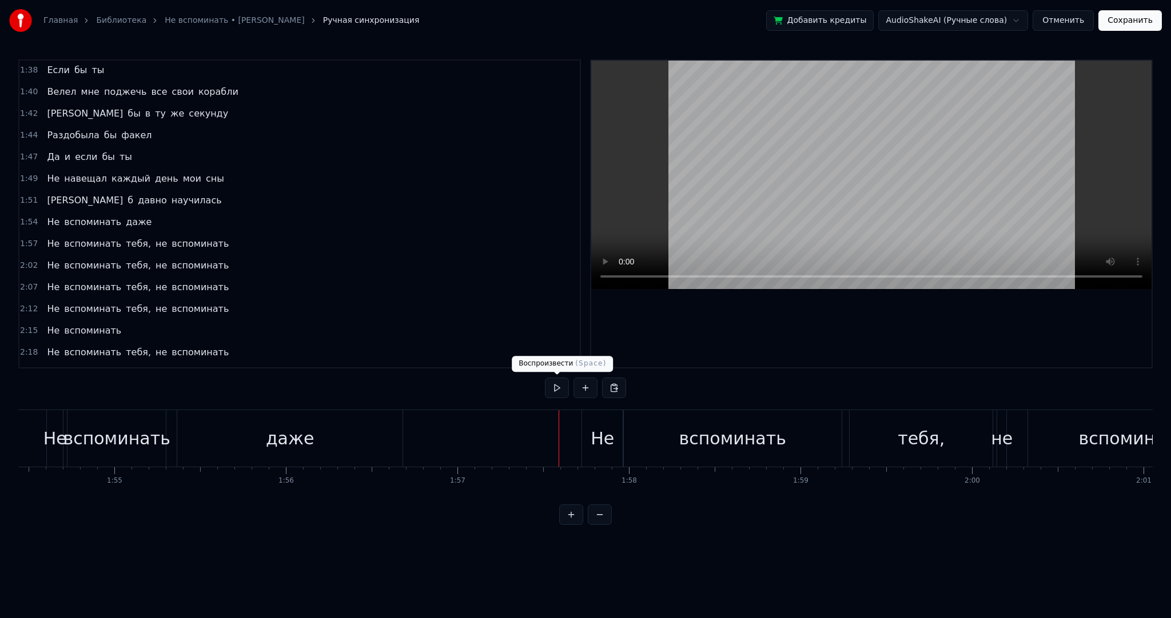
click at [558, 385] on button at bounding box center [557, 388] width 24 height 21
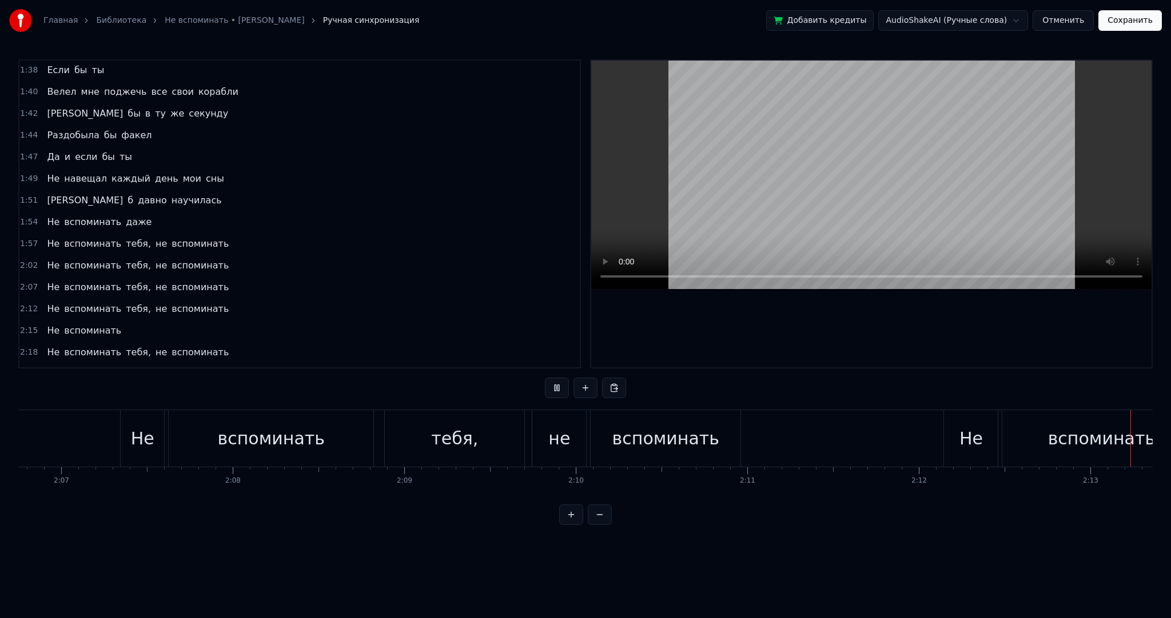
scroll to position [0, 22782]
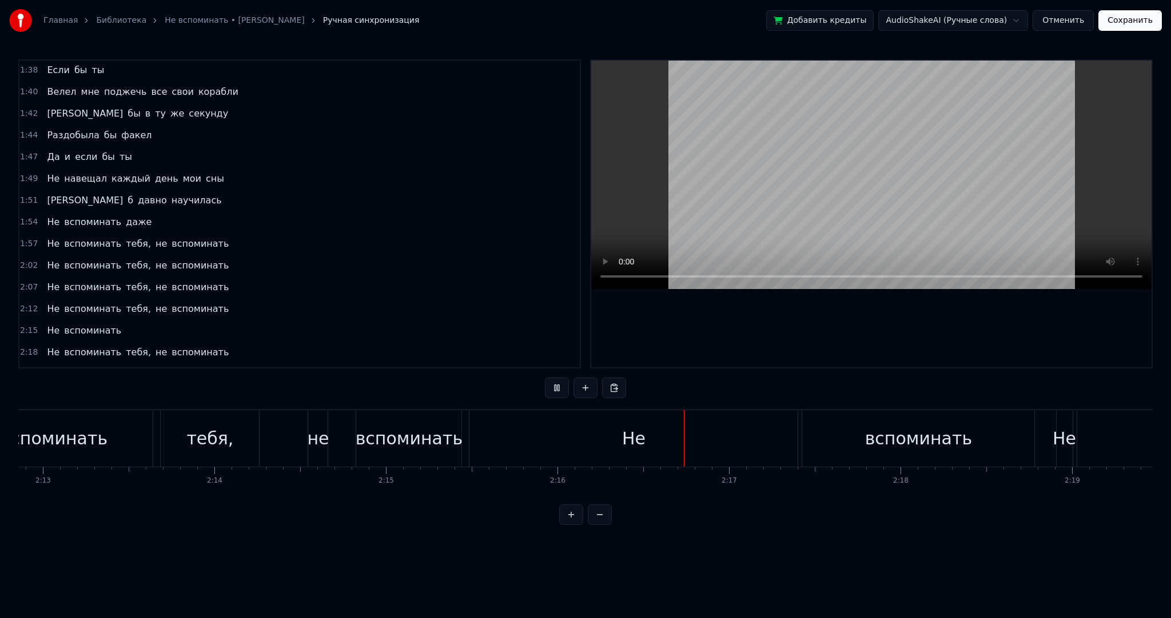
click at [748, 198] on video at bounding box center [871, 175] width 560 height 229
click at [579, 434] on div "Не" at bounding box center [633, 438] width 328 height 57
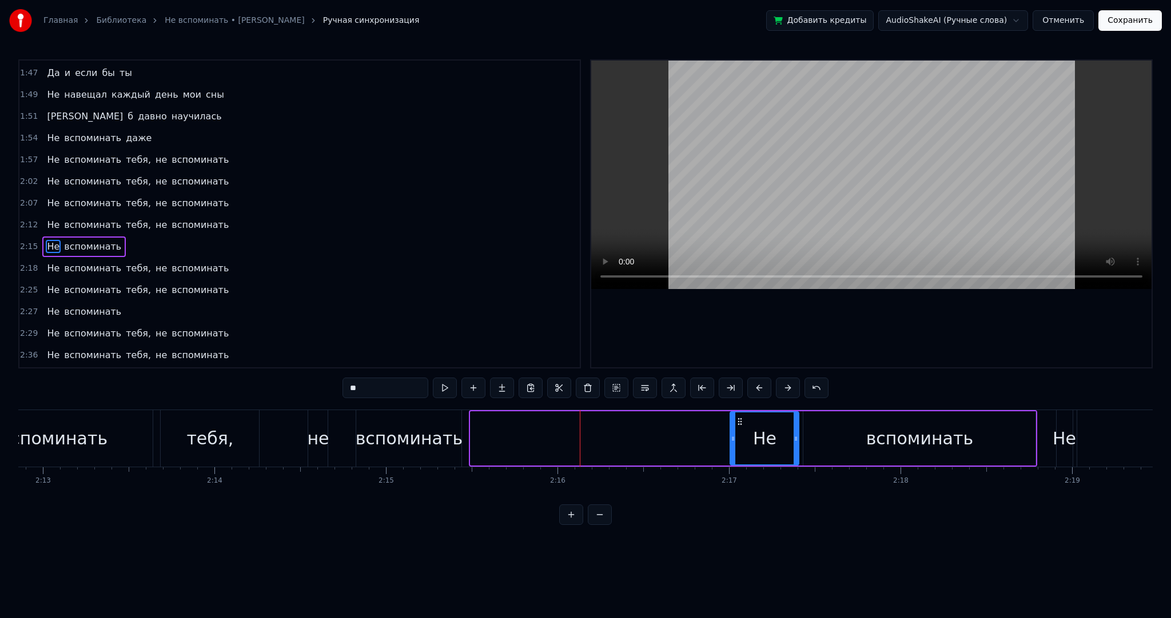
drag, startPoint x: 473, startPoint y: 433, endPoint x: 727, endPoint y: 421, distance: 254.0
click at [732, 421] on div at bounding box center [732, 439] width 5 height 52
click at [430, 440] on div "вспоминать" at bounding box center [409, 439] width 107 height 26
type input "**********"
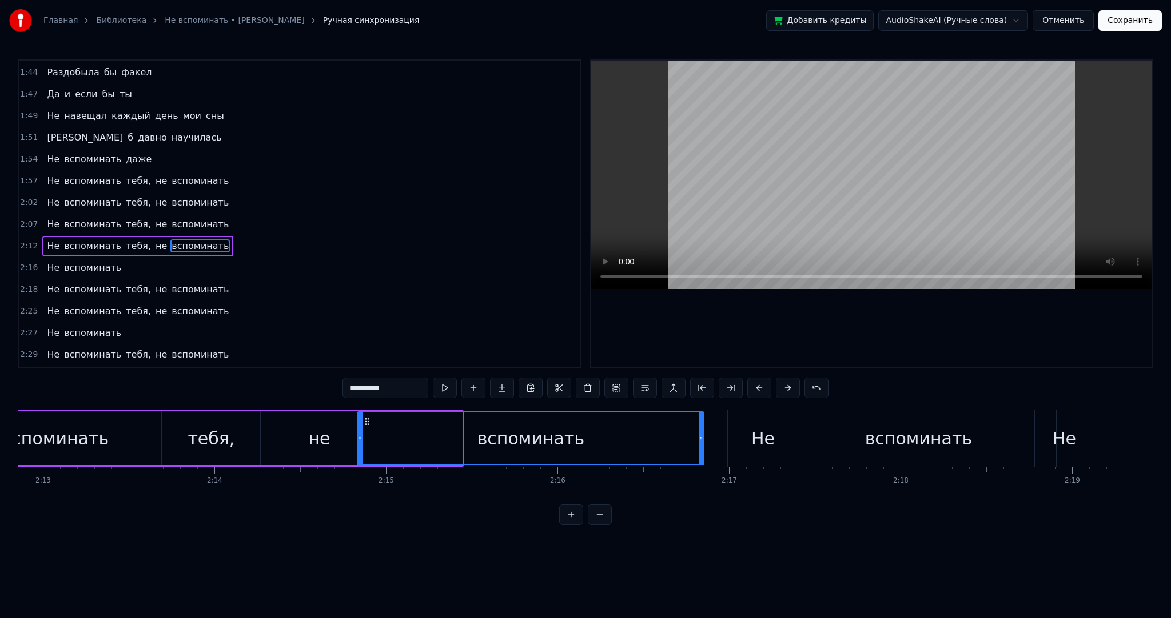
drag, startPoint x: 460, startPoint y: 442, endPoint x: 706, endPoint y: 444, distance: 246.9
click at [703, 443] on div at bounding box center [700, 439] width 5 height 52
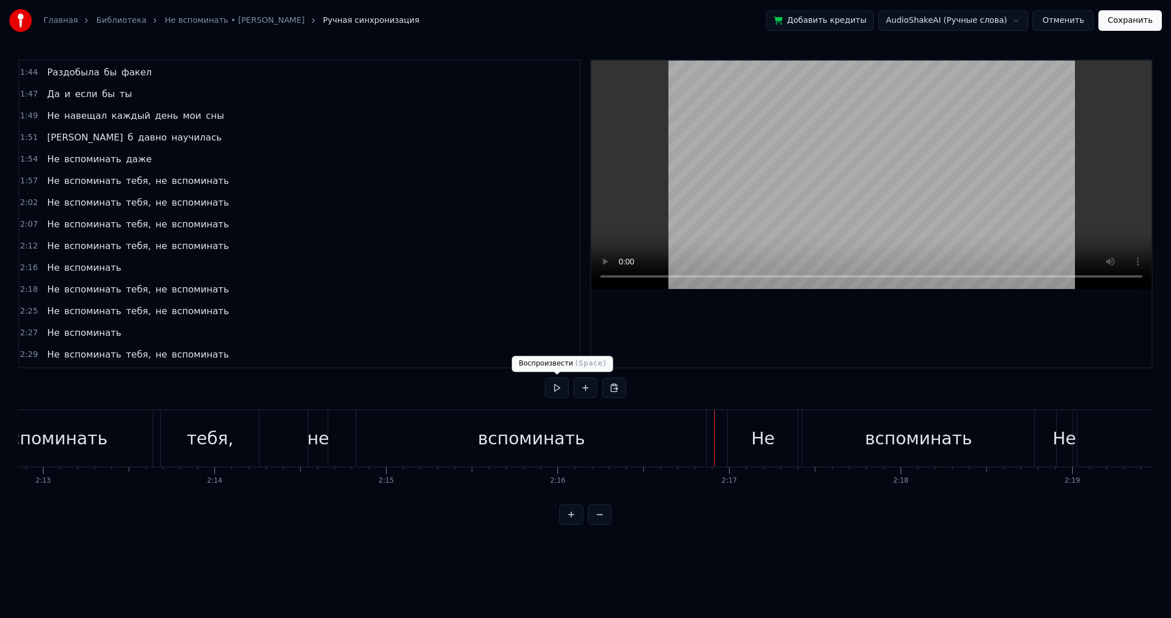
click at [558, 381] on button at bounding box center [557, 388] width 24 height 21
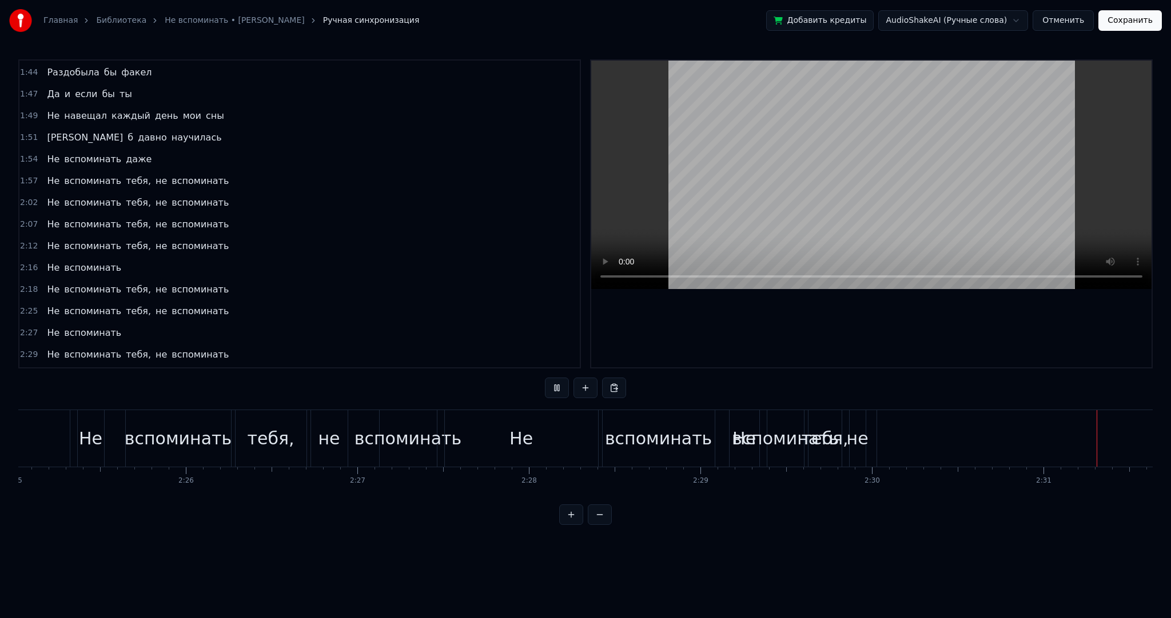
scroll to position [0, 25916]
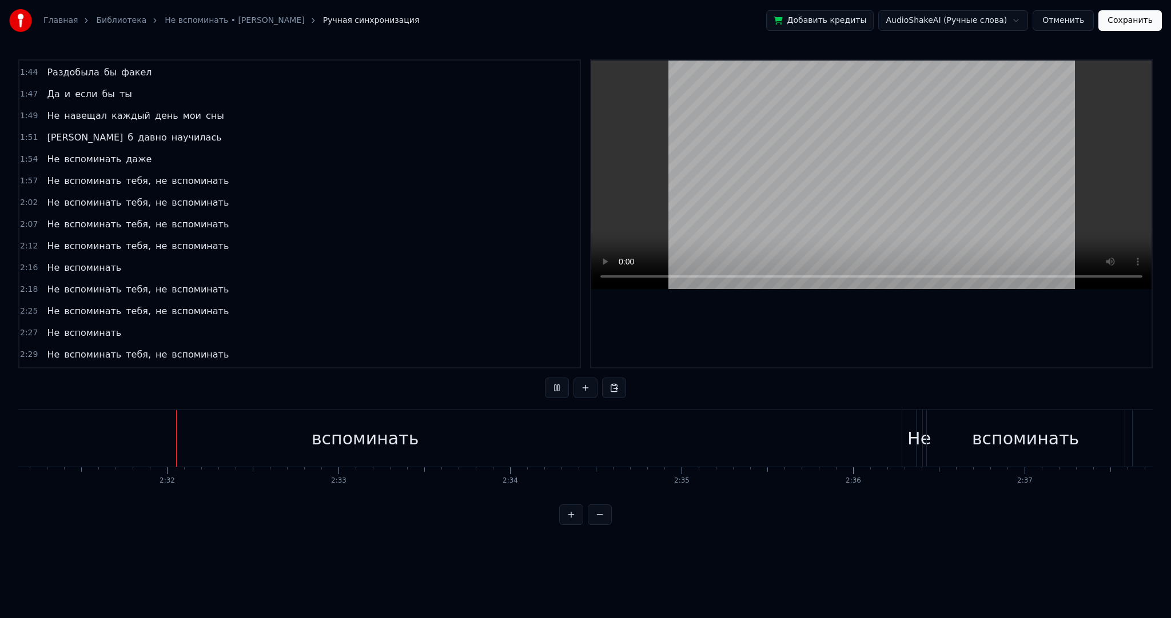
click at [560, 385] on button at bounding box center [557, 388] width 24 height 21
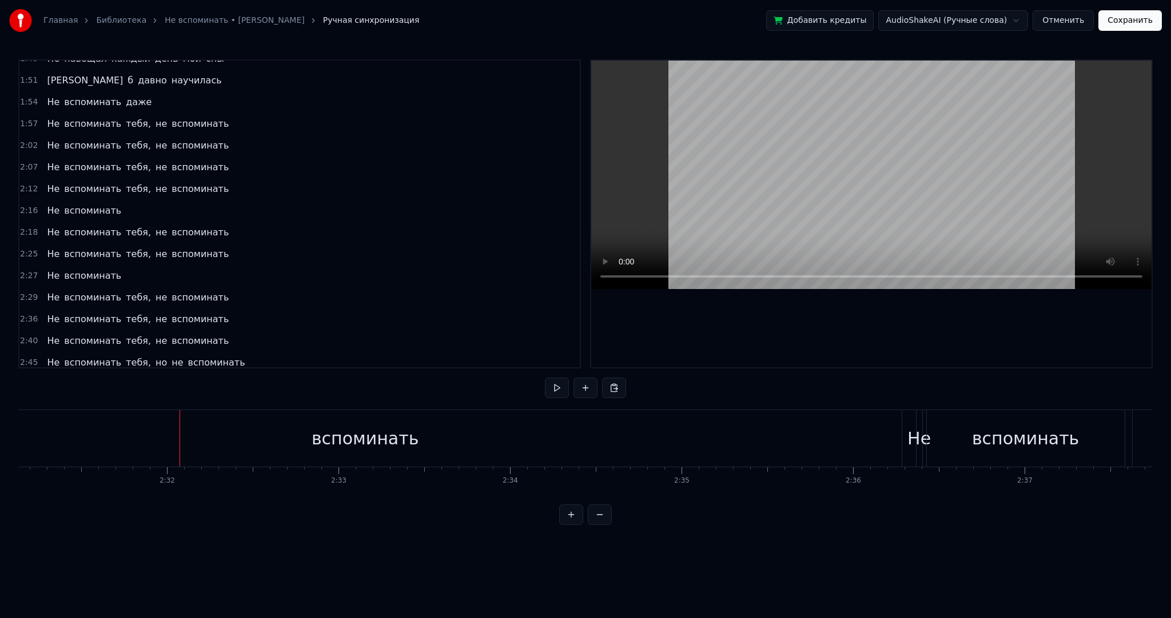
scroll to position [939, 0]
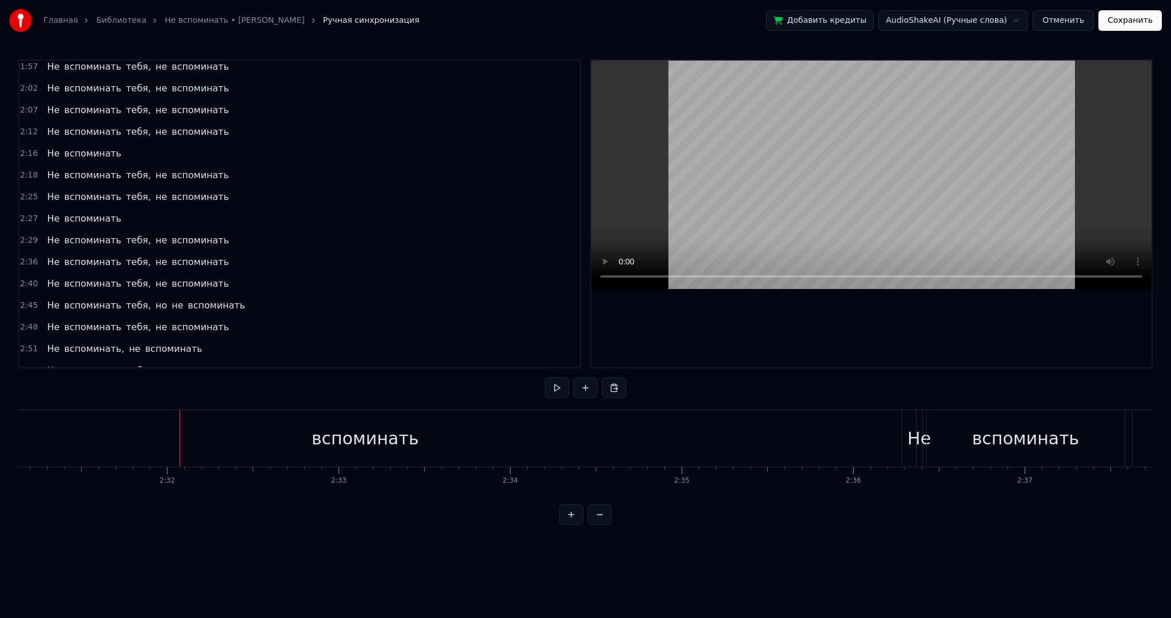
click at [53, 234] on span "Не" at bounding box center [53, 240] width 15 height 13
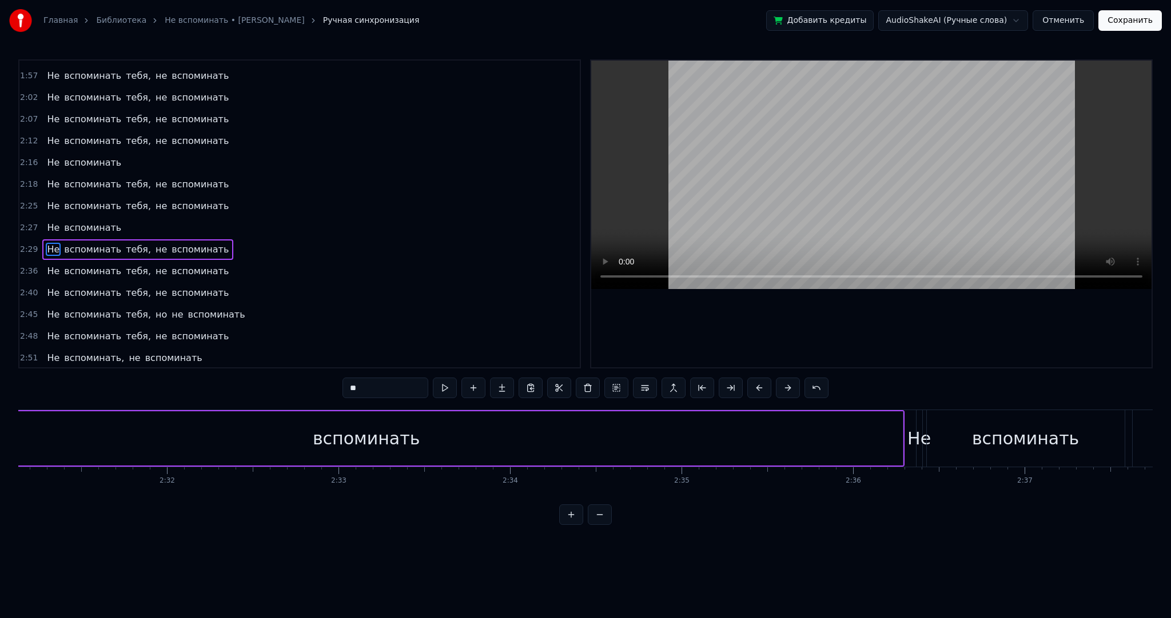
scroll to position [0, 25521]
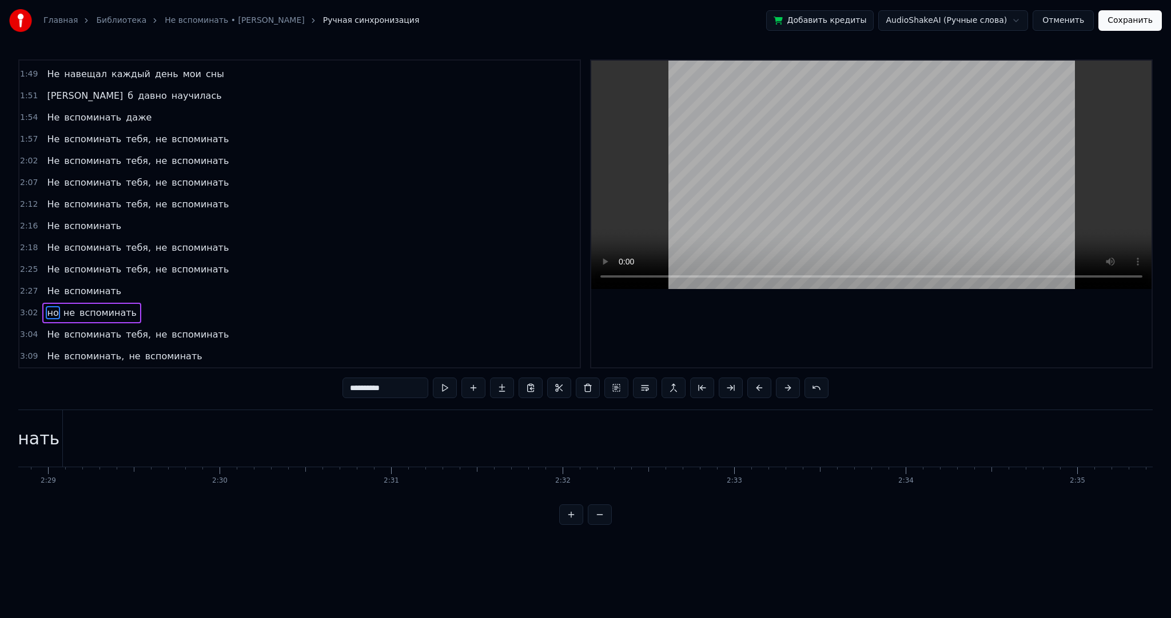
type input "**"
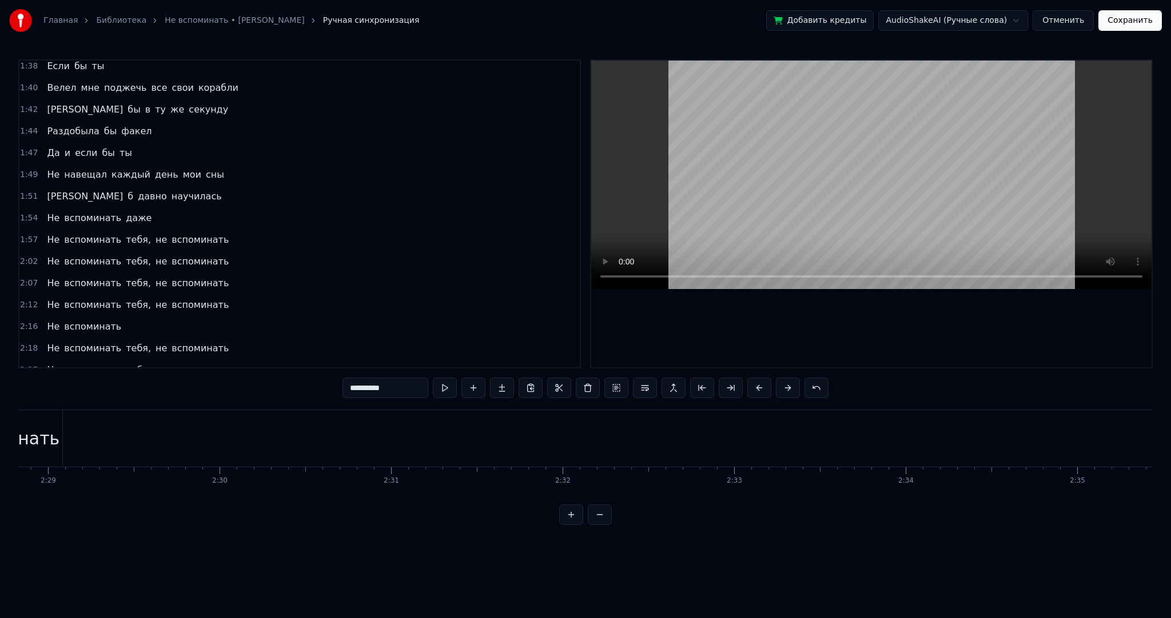
scroll to position [0, 32933]
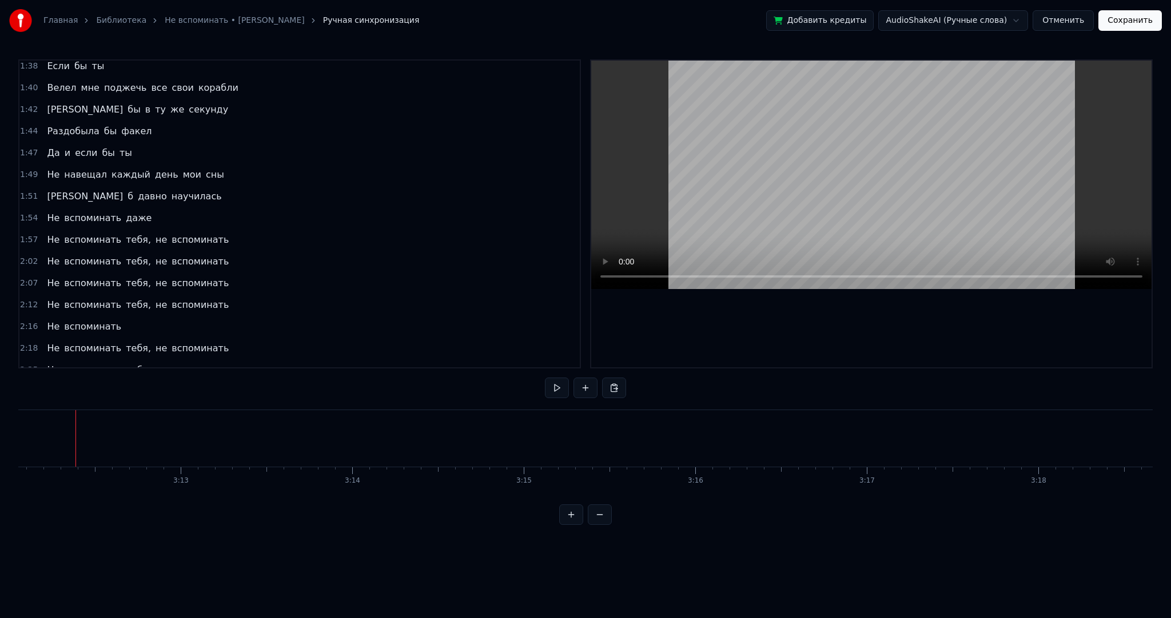
click at [51, 385] on span "Не" at bounding box center [53, 391] width 15 height 13
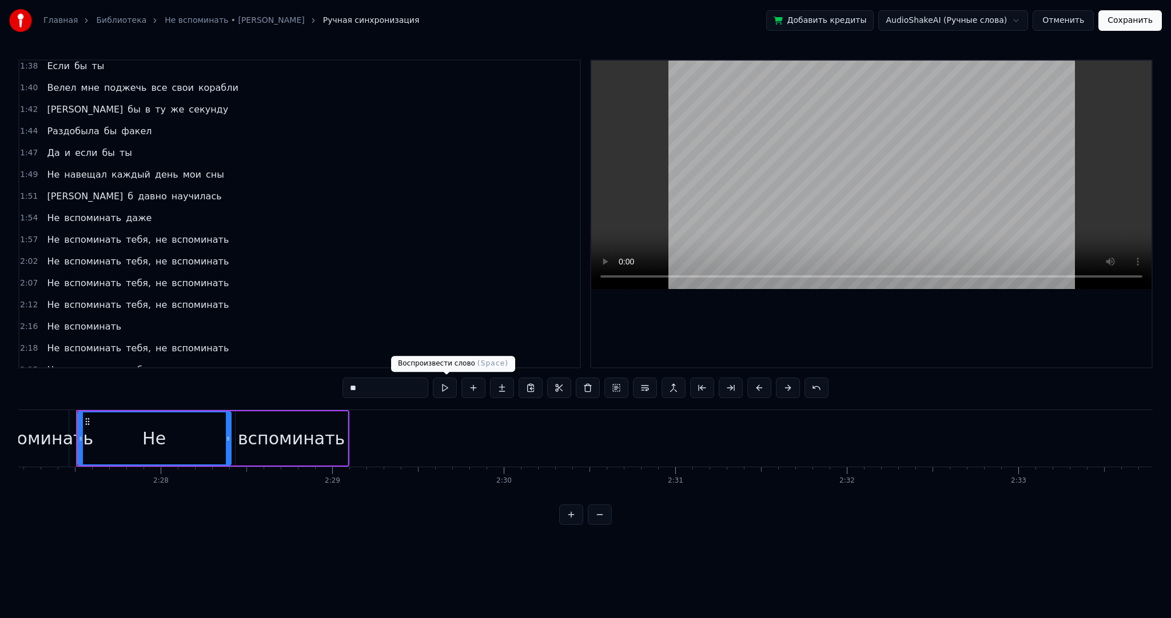
click at [452, 389] on button at bounding box center [445, 388] width 24 height 21
type input "**********"
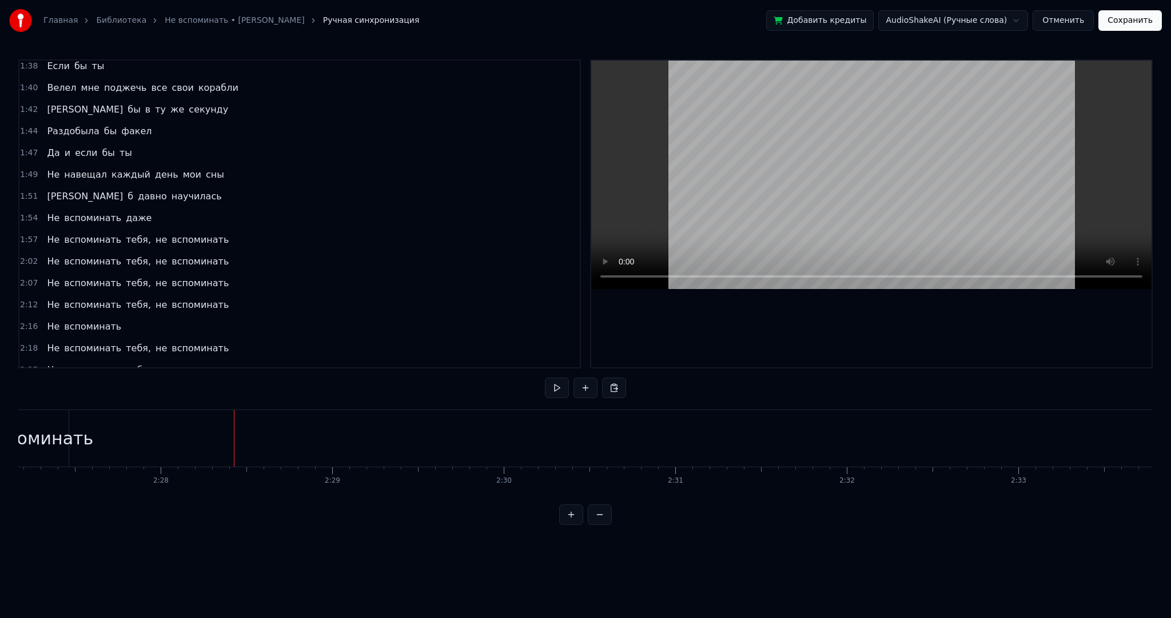
scroll to position [744, 0]
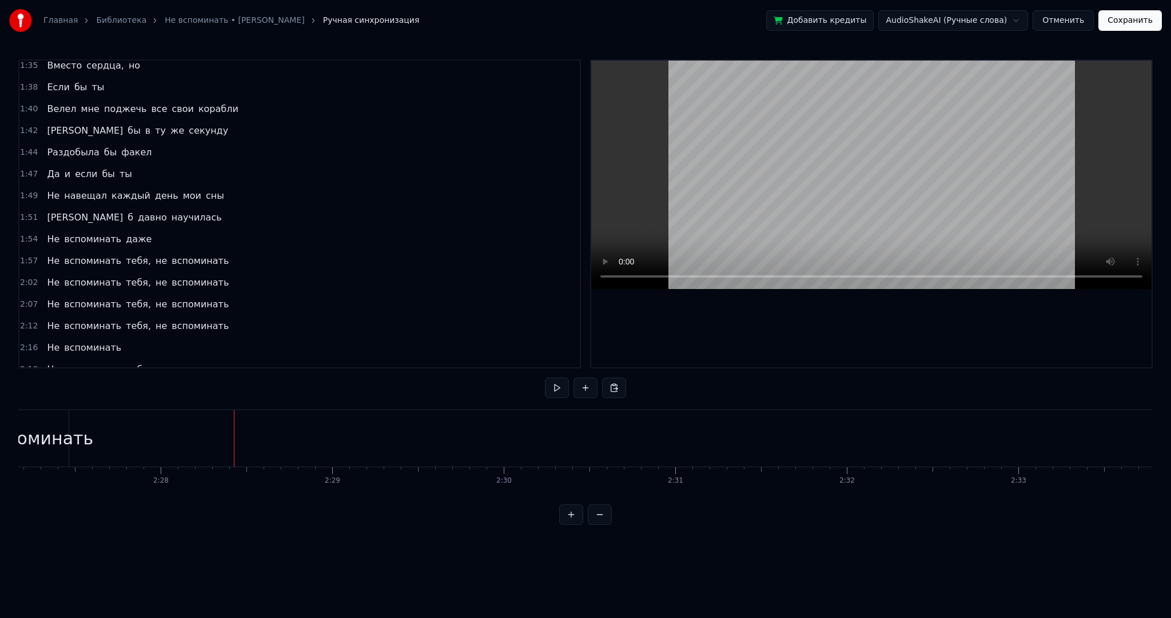
click at [60, 448] on div "вспоминать" at bounding box center [39, 439] width 107 height 26
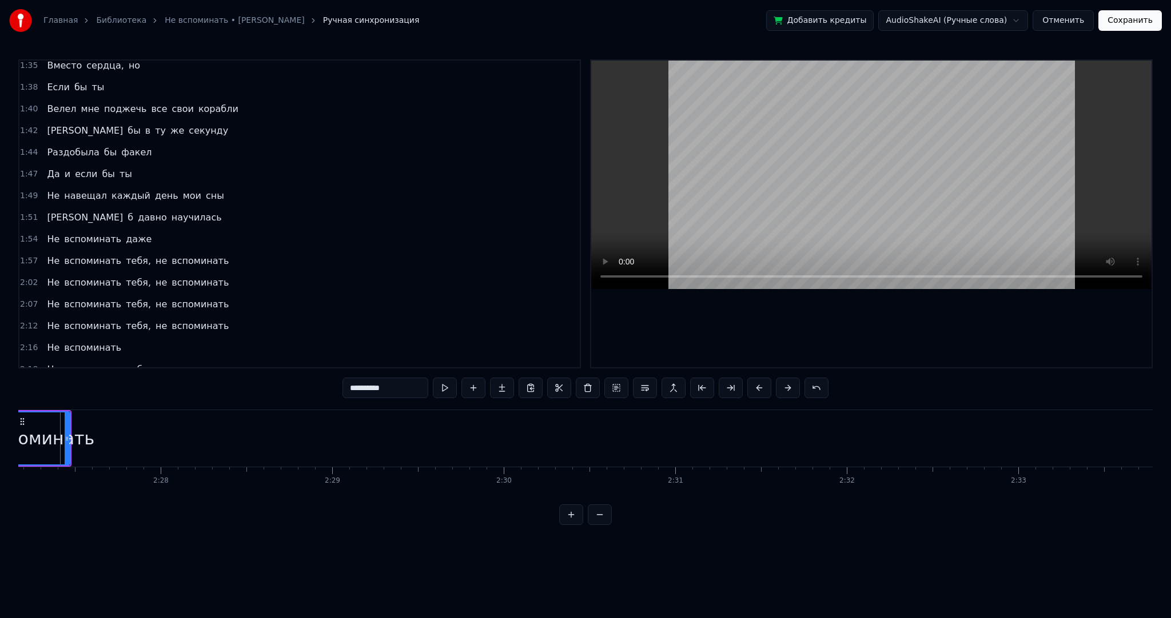
scroll to position [0, 25221]
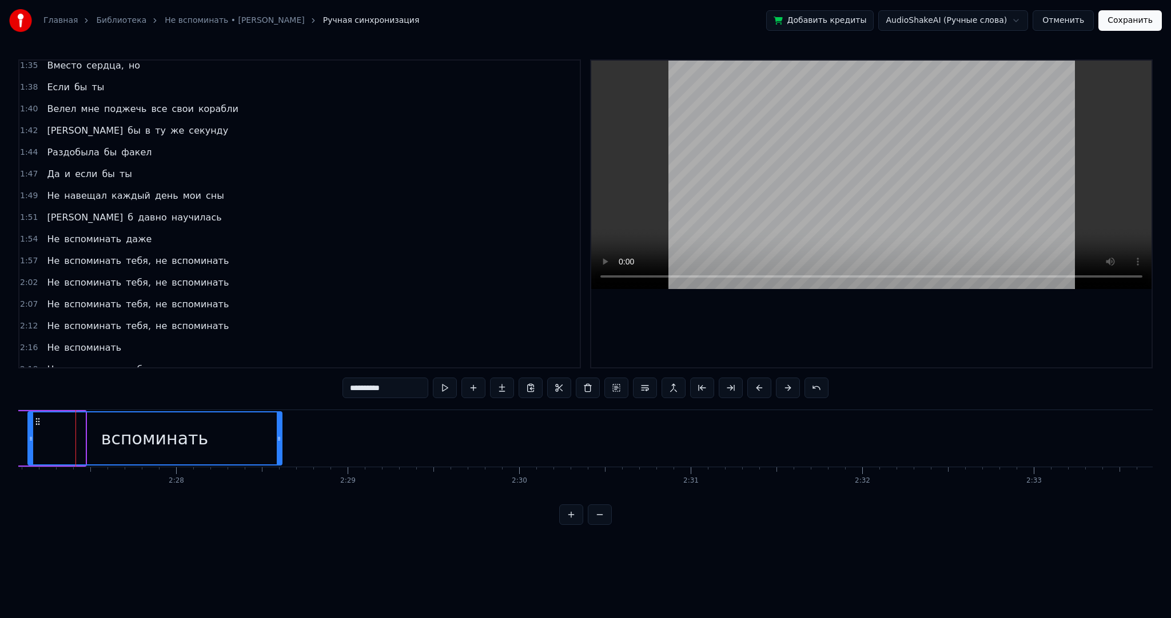
drag, startPoint x: 82, startPoint y: 449, endPoint x: 274, endPoint y: 434, distance: 192.6
click at [277, 435] on div at bounding box center [279, 439] width 5 height 52
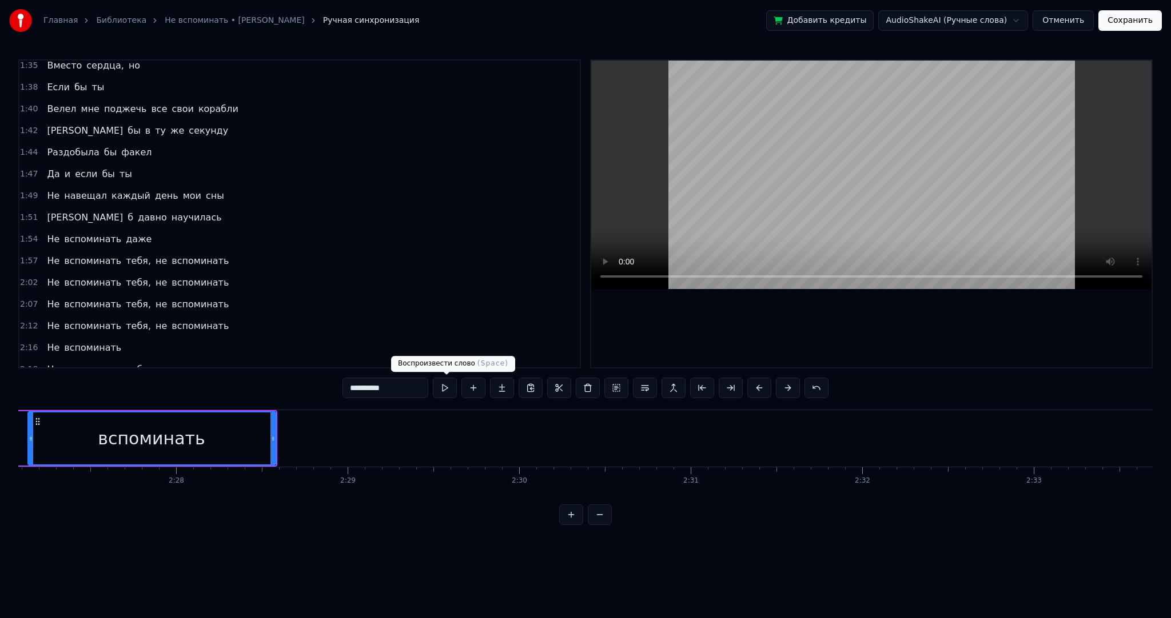
click at [441, 389] on button at bounding box center [445, 388] width 24 height 21
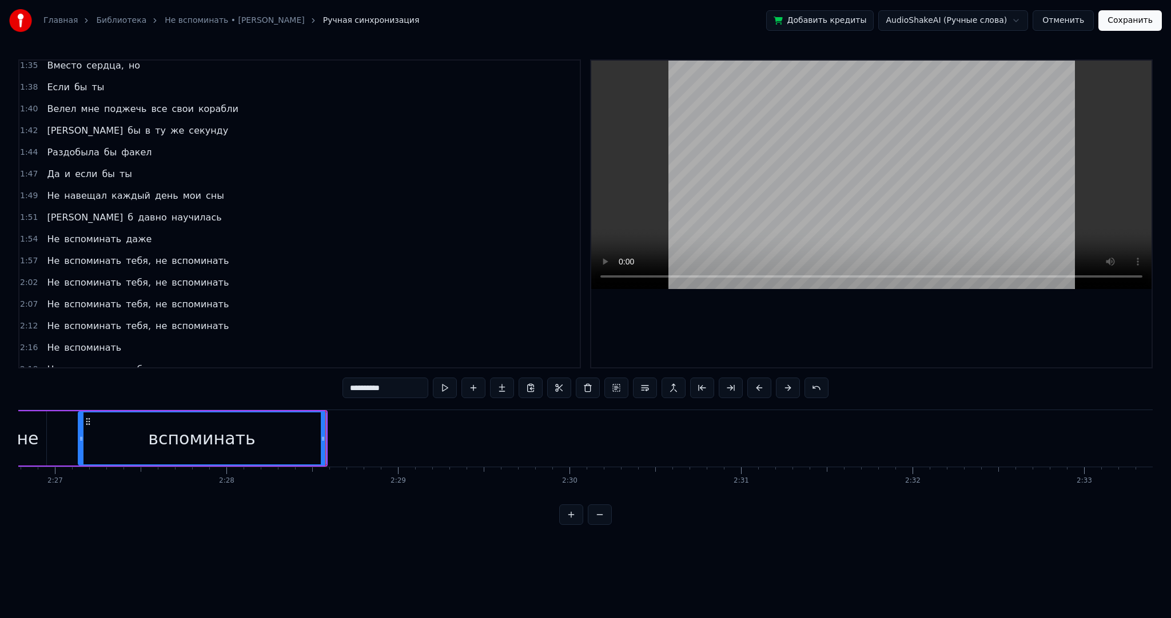
click at [1147, 26] on button "Сохранить" at bounding box center [1129, 20] width 63 height 21
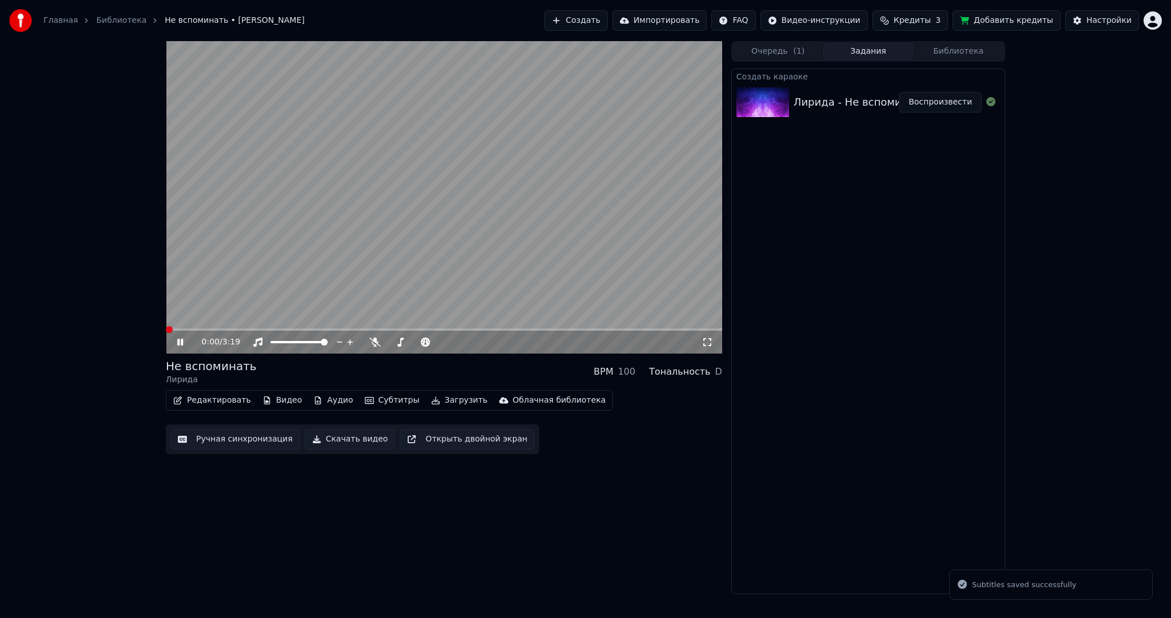
click at [166, 327] on span at bounding box center [169, 329] width 7 height 7
click at [505, 210] on video at bounding box center [444, 197] width 556 height 313
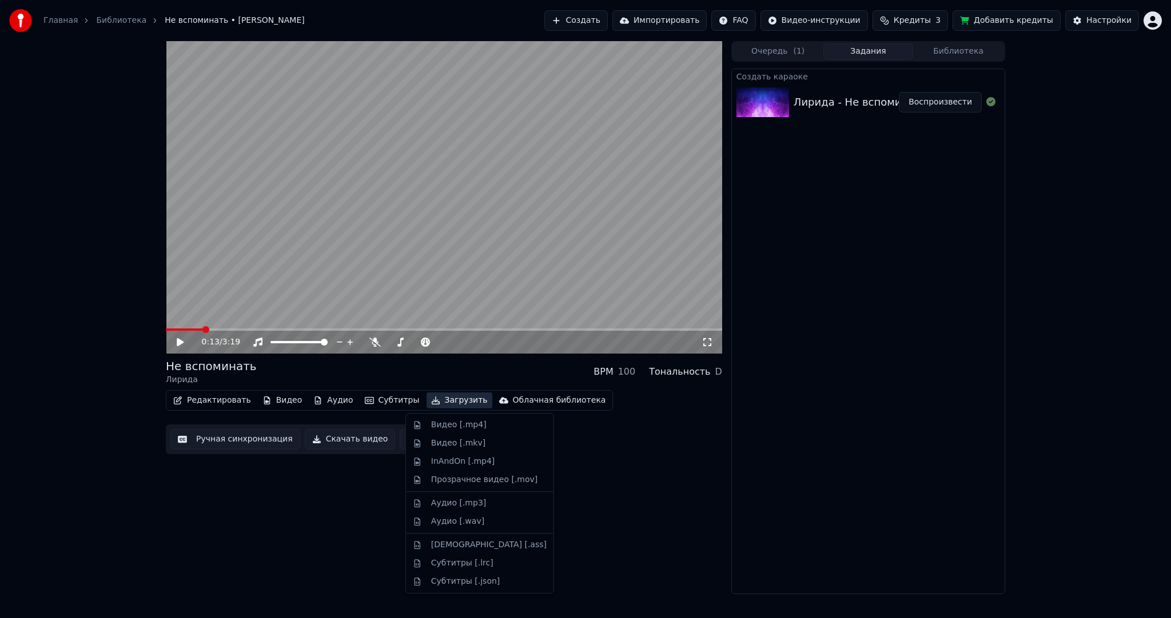
click at [426, 406] on button "Загрузить" at bounding box center [459, 401] width 66 height 16
click at [437, 428] on div "Видео [.mp4]" at bounding box center [458, 425] width 55 height 11
